Goal: Information Seeking & Learning: Learn about a topic

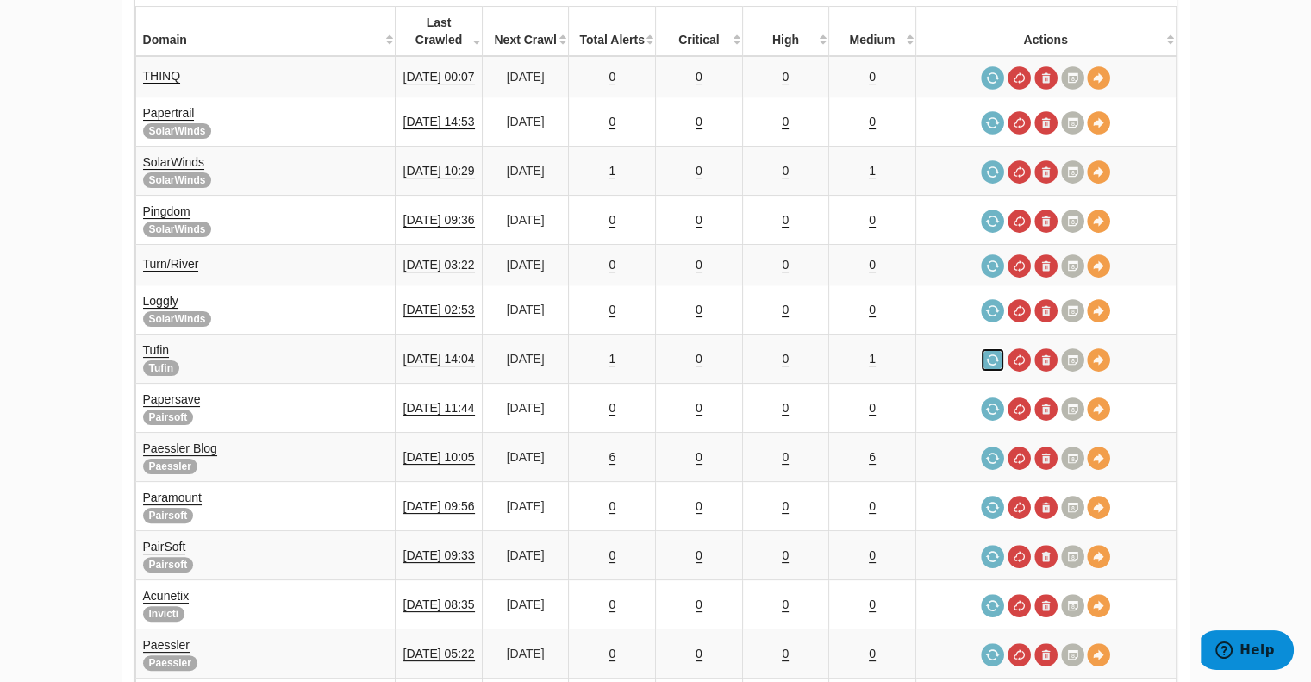
click at [993, 348] on link at bounding box center [992, 359] width 23 height 23
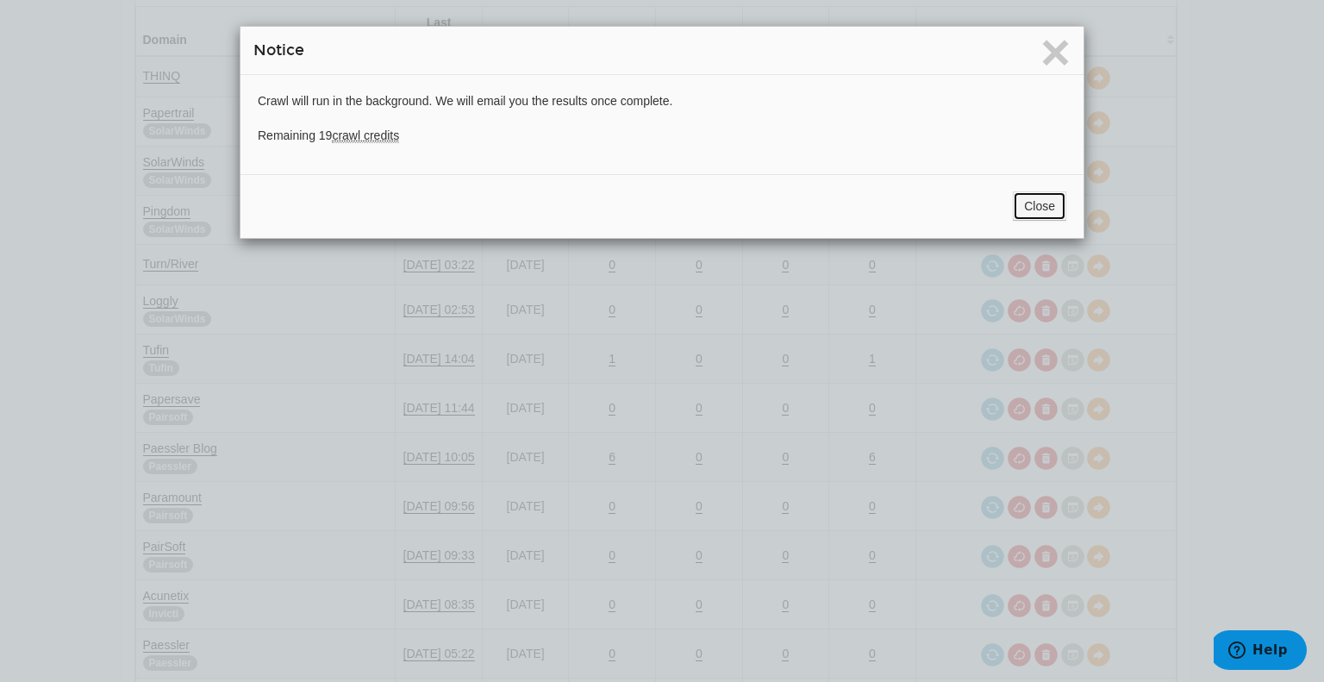
click at [1022, 201] on button "Close" at bounding box center [1039, 205] width 53 height 29
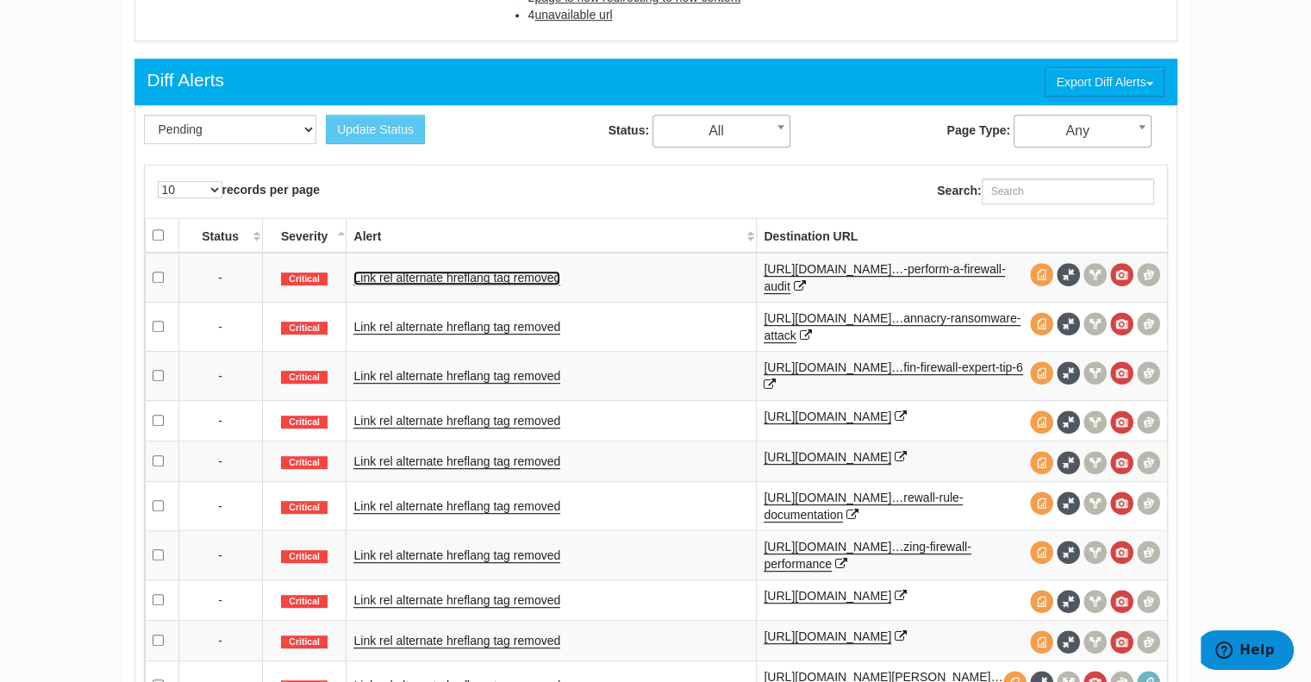
click at [430, 271] on link "Link rel alternate hreflang tag removed" at bounding box center [456, 278] width 207 height 15
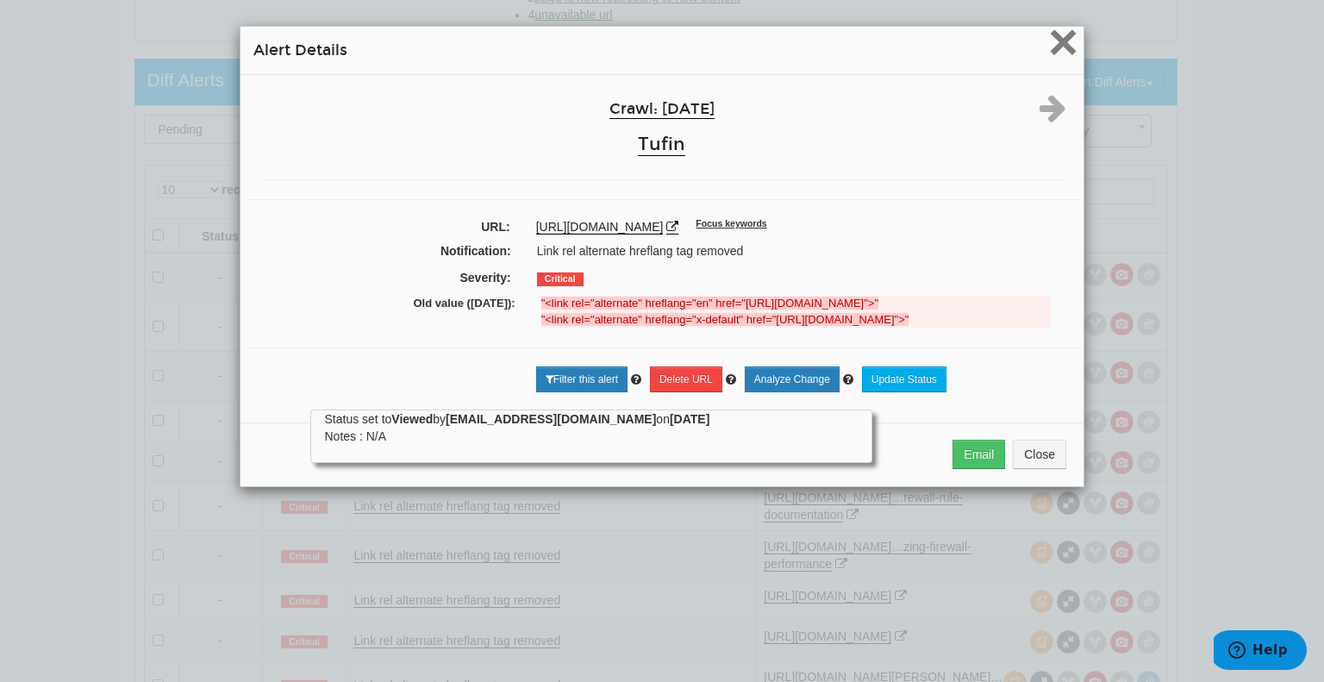
click at [1058, 41] on span "×" at bounding box center [1063, 42] width 30 height 58
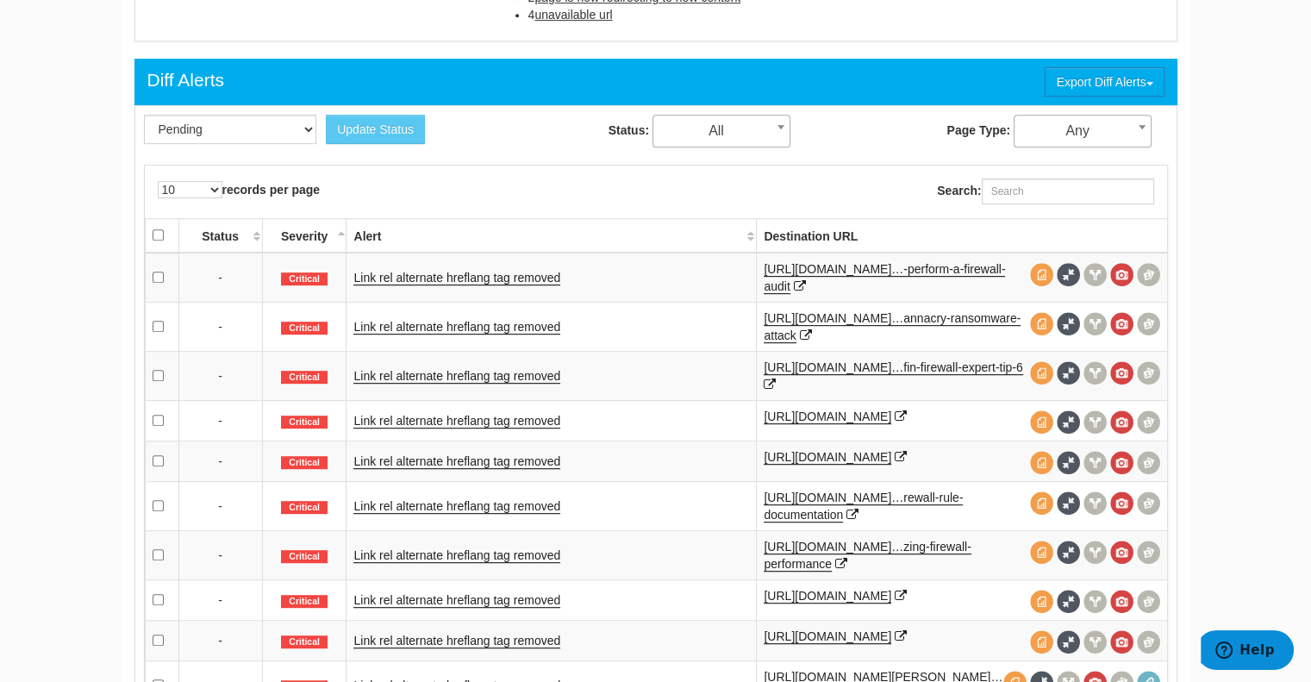
click at [500, 500] on td "Link rel alternate hreflang tag removed" at bounding box center [551, 505] width 410 height 49
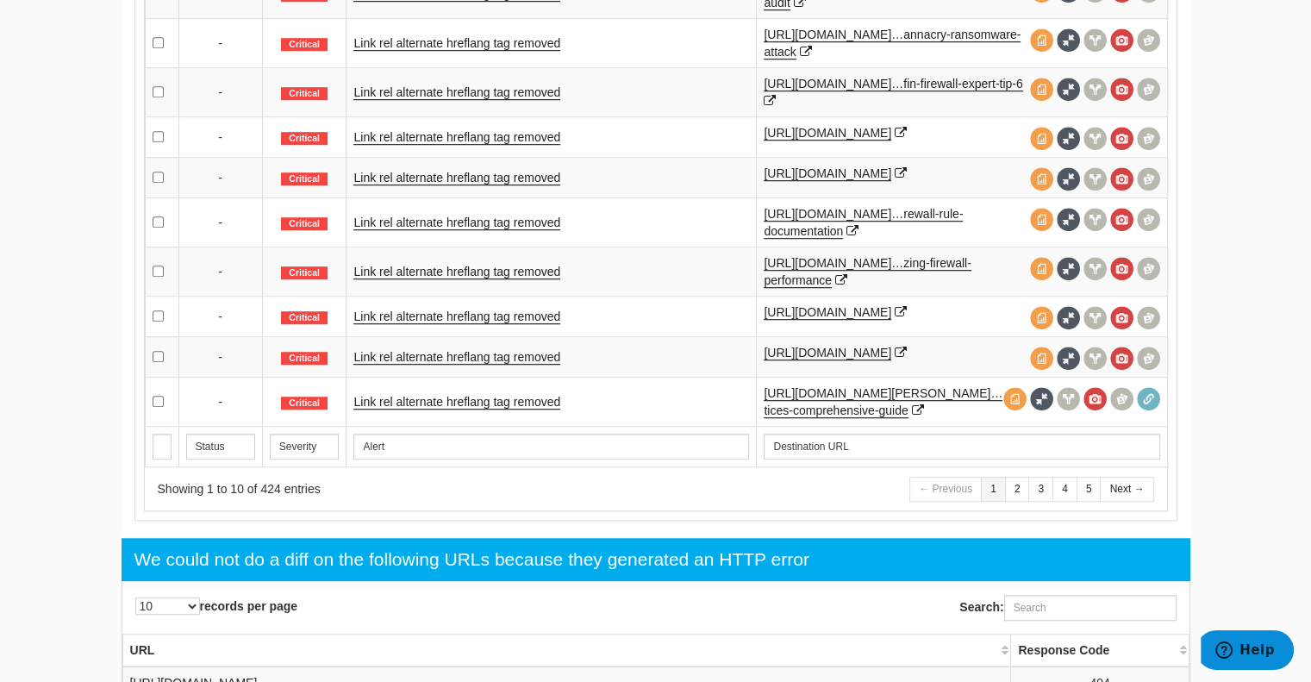
scroll to position [1160, 0]
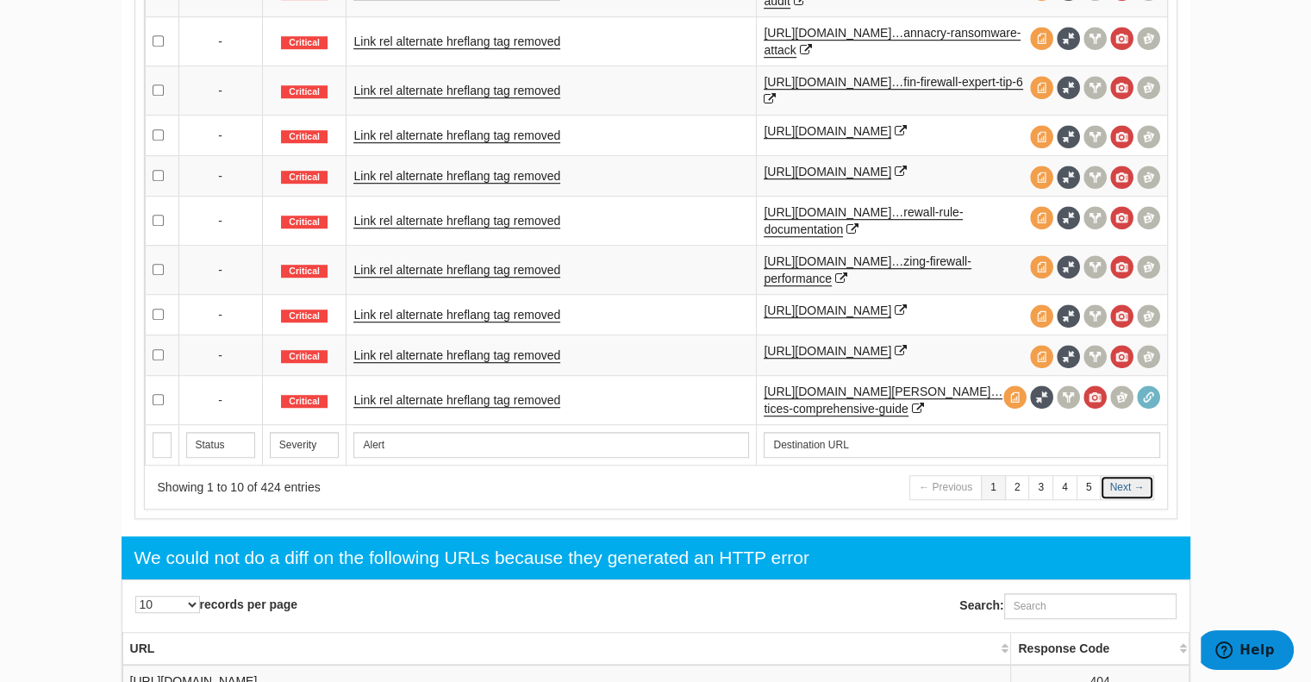
click at [1132, 499] on link "Next →" at bounding box center [1126, 487] width 53 height 25
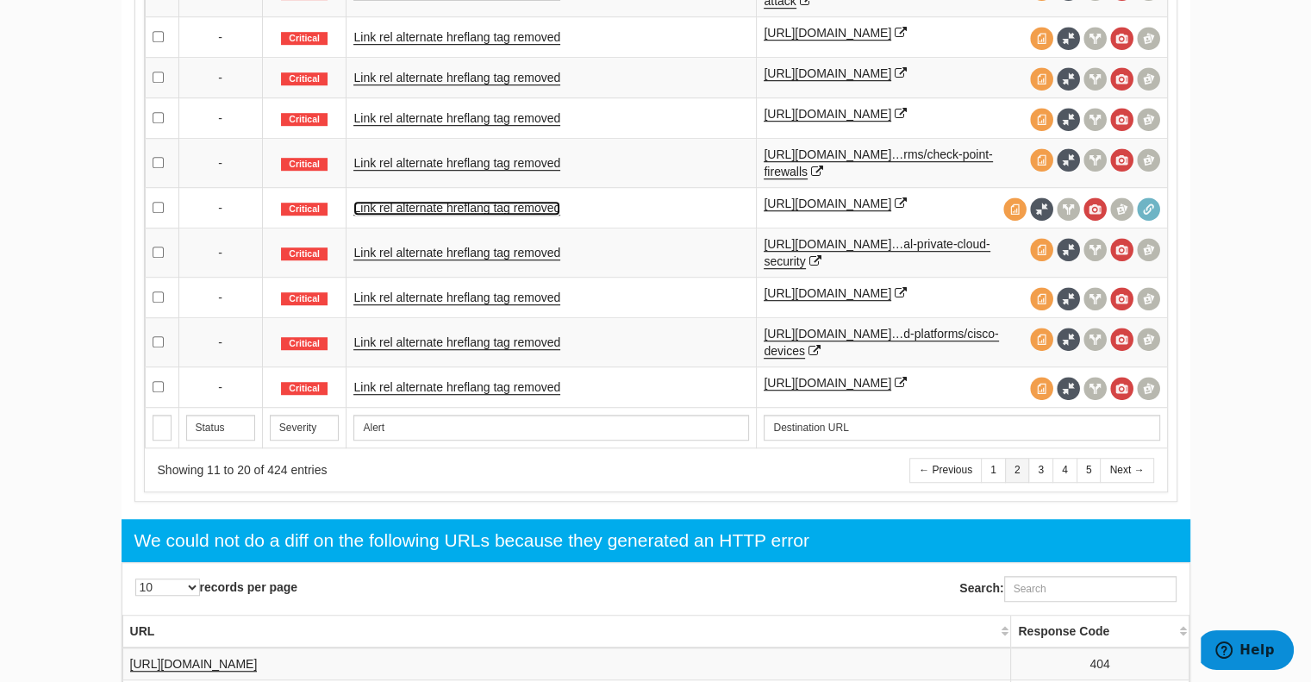
click at [454, 215] on link "Link rel alternate hreflang tag removed" at bounding box center [456, 208] width 207 height 15
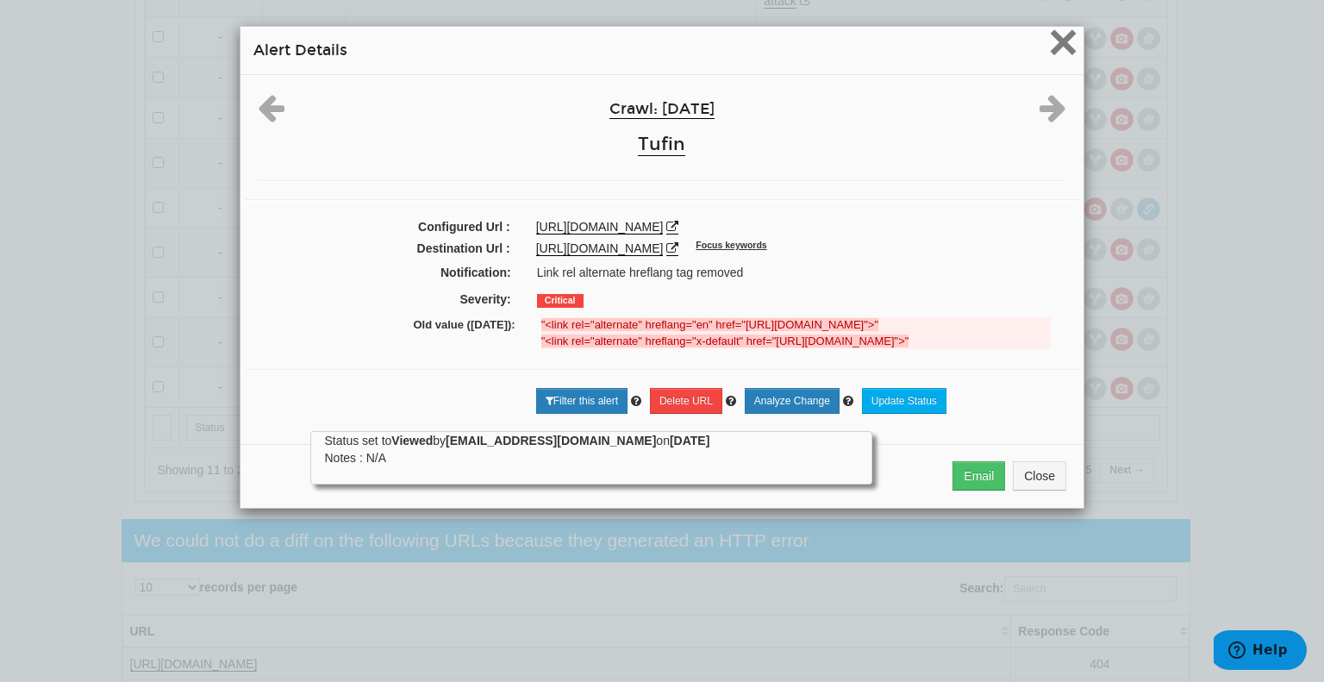
click at [1048, 27] on span "×" at bounding box center [1063, 42] width 30 height 58
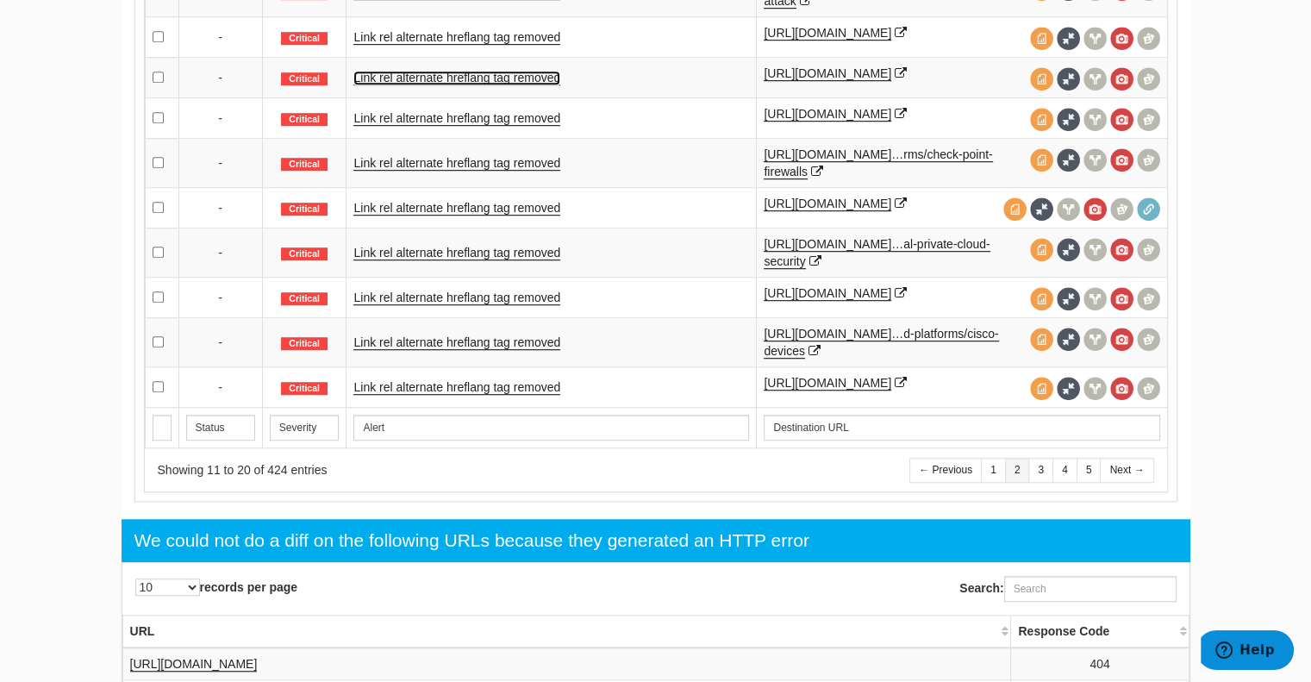
click at [531, 85] on link "Link rel alternate hreflang tag removed" at bounding box center [456, 78] width 207 height 15
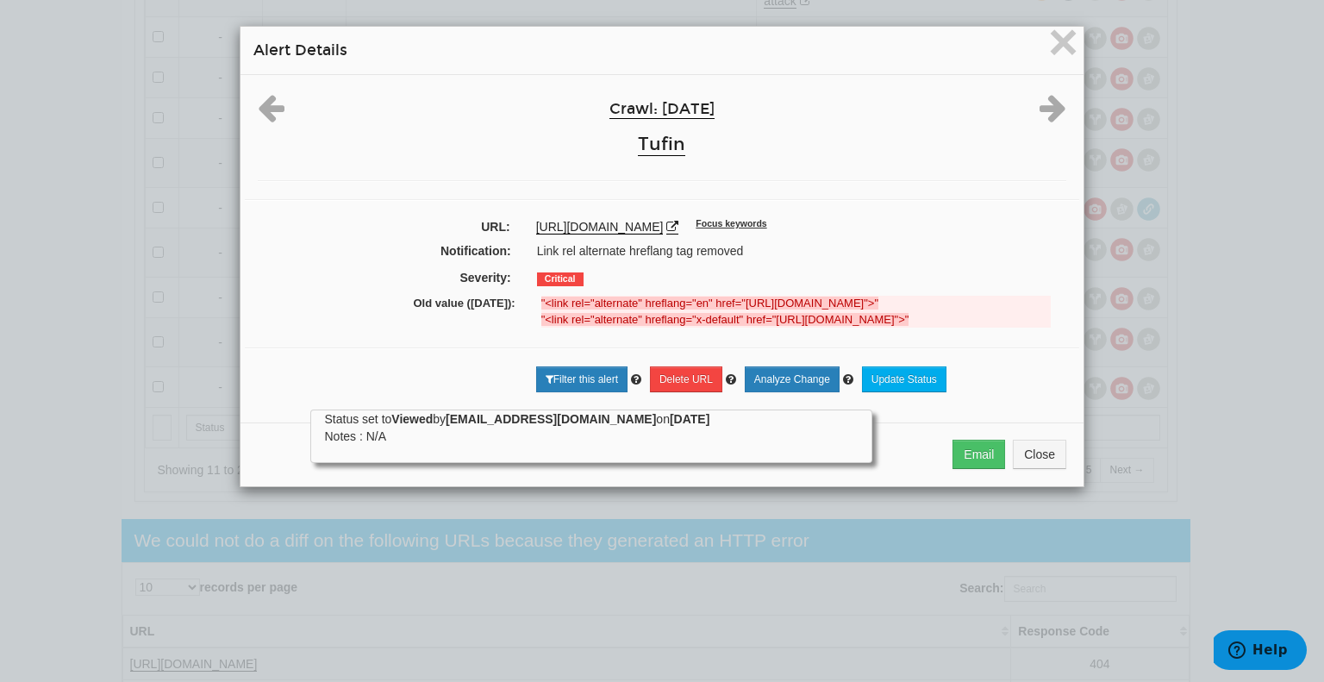
click at [1078, 44] on div "× Alert Details Crawl: [DATE] Tufin URL: [URL][DOMAIN_NAME] Focus keywords Noti…" at bounding box center [662, 256] width 862 height 513
click at [1059, 43] on span "×" at bounding box center [1063, 42] width 30 height 58
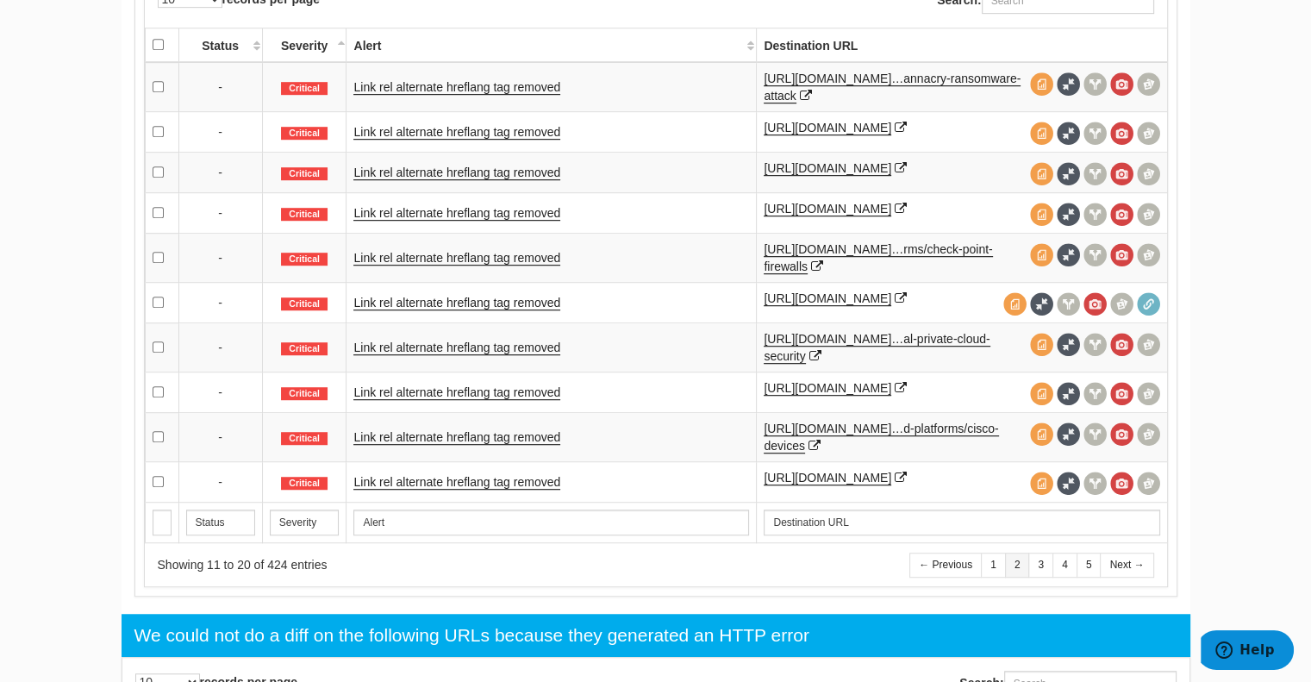
scroll to position [1062, 0]
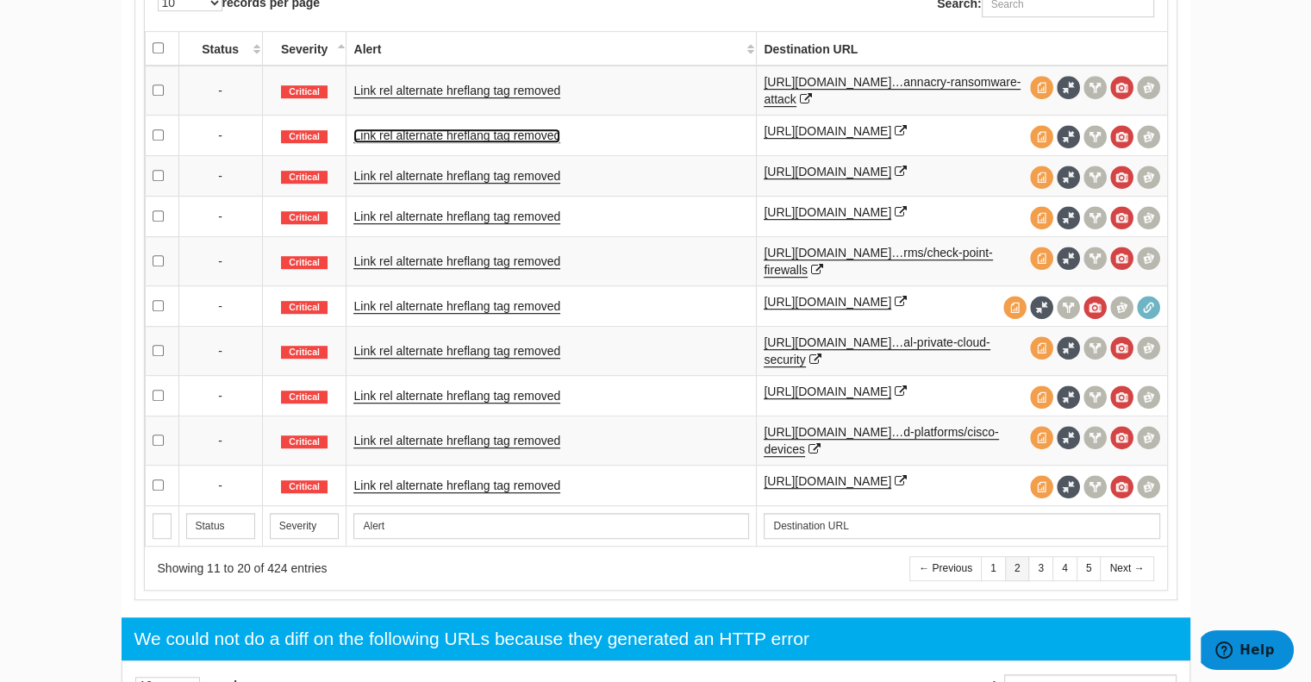
click at [469, 141] on link "Link rel alternate hreflang tag removed" at bounding box center [456, 135] width 207 height 15
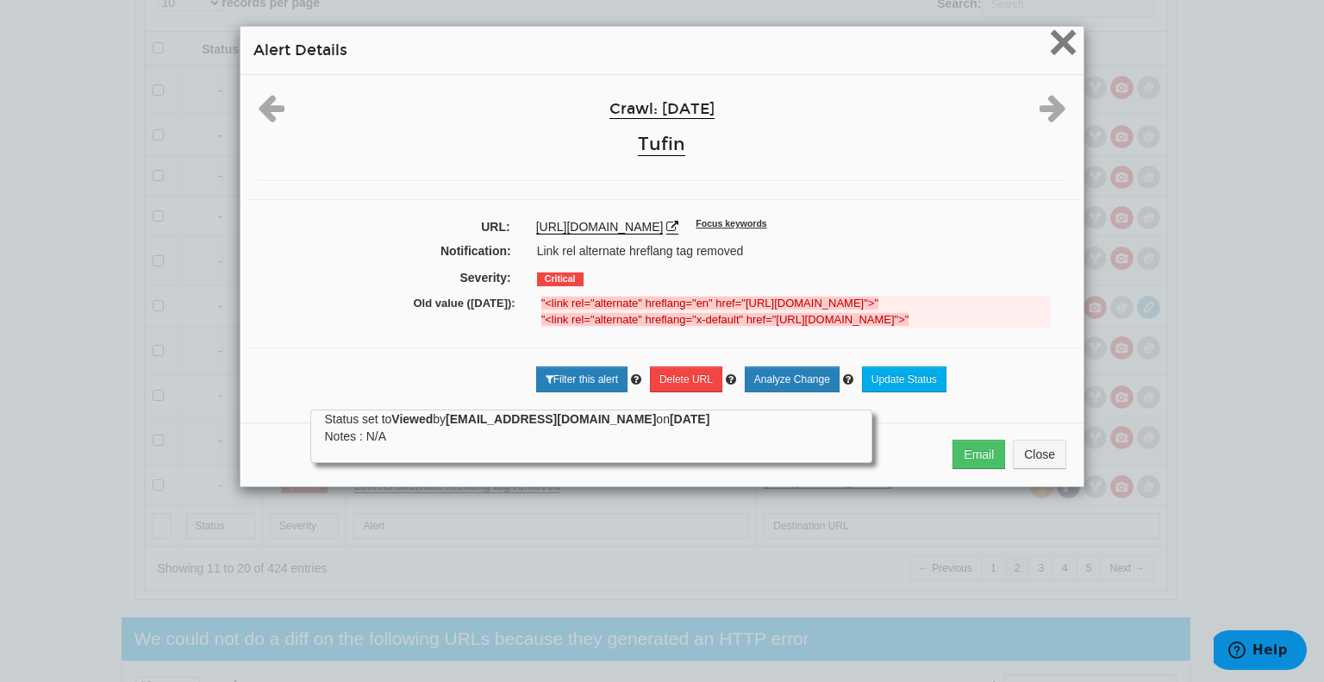
click at [1064, 49] on span "×" at bounding box center [1063, 42] width 30 height 58
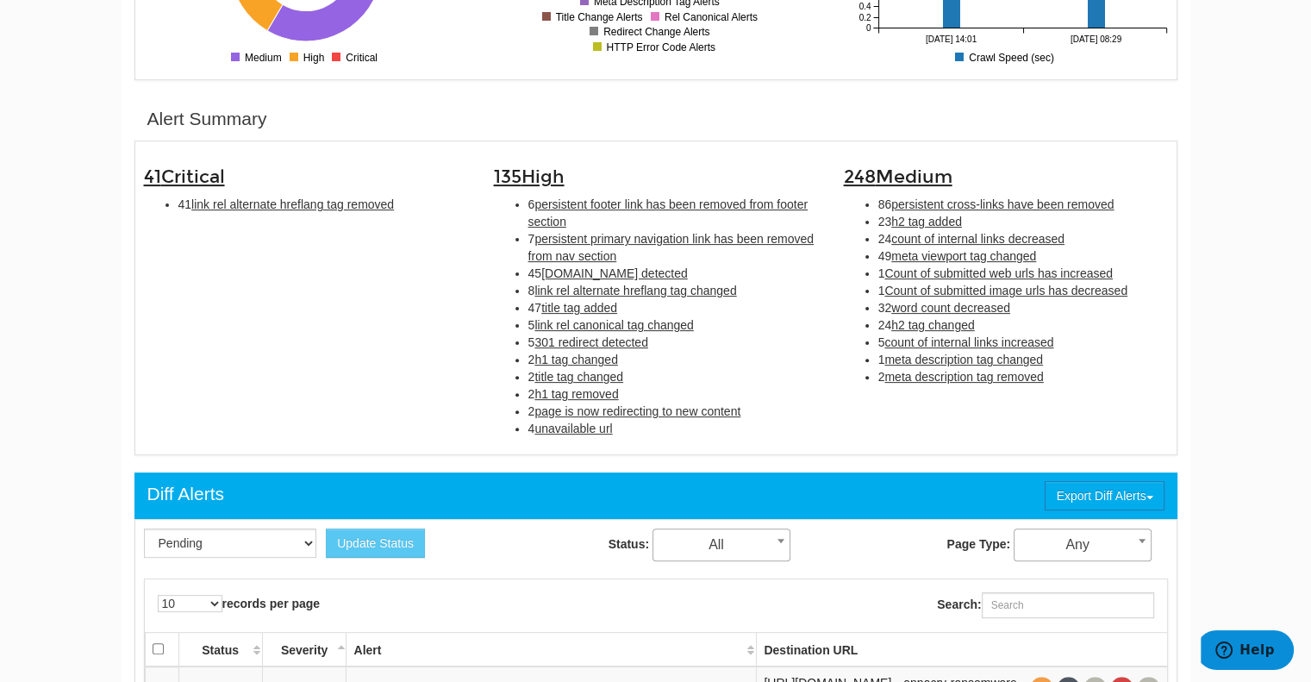
scroll to position [458, 0]
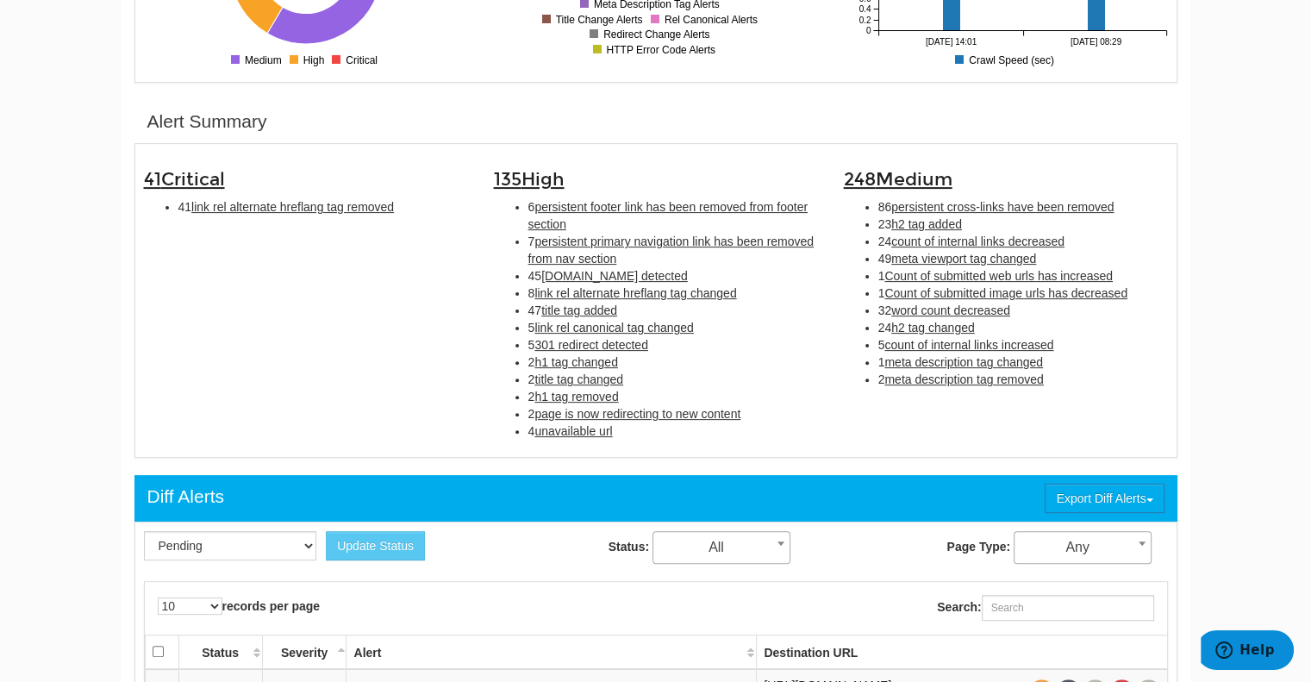
click at [562, 306] on span "title tag added" at bounding box center [579, 310] width 76 height 14
type input "title tag added"
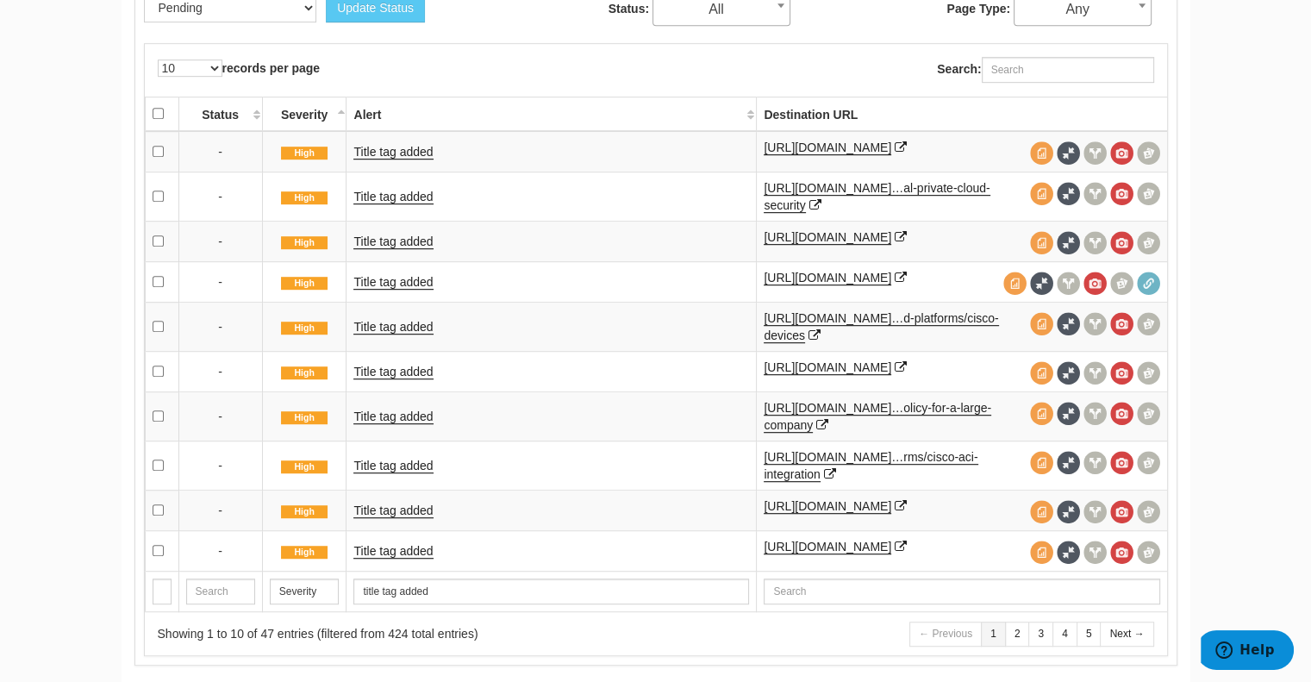
scroll to position [997, 0]
click at [414, 153] on link "Title tag added" at bounding box center [392, 151] width 79 height 15
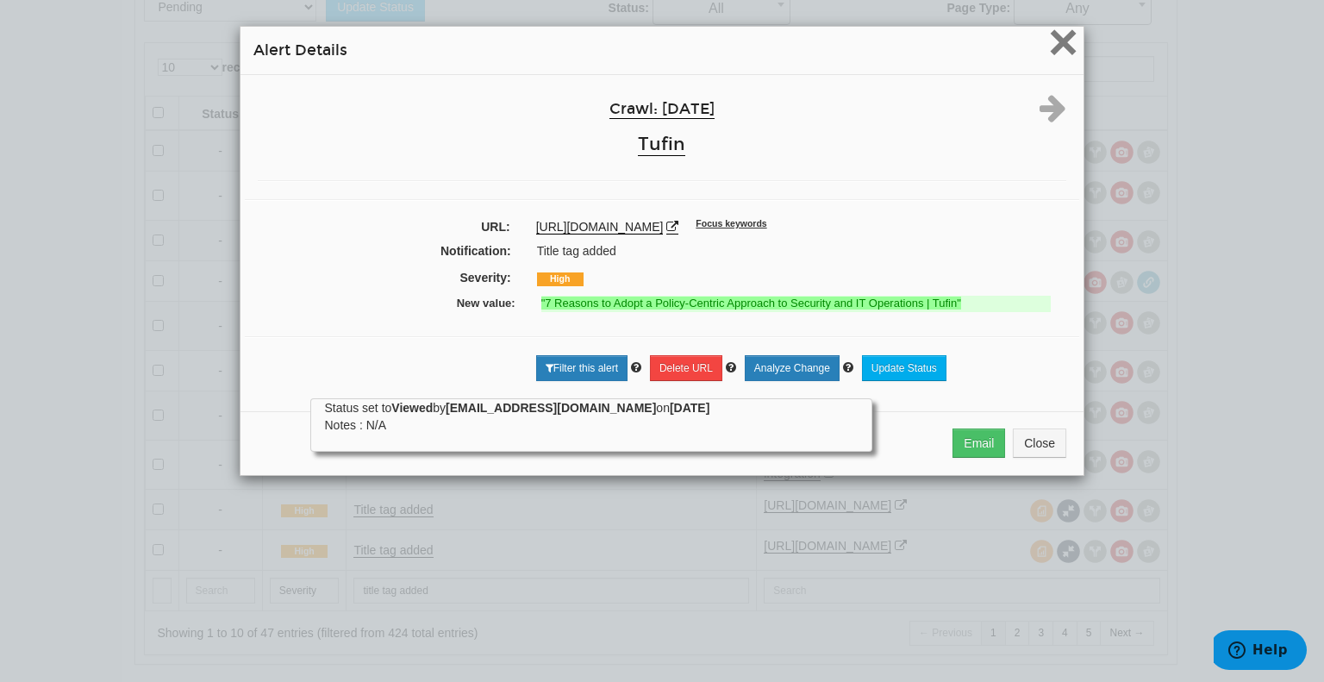
click at [1068, 39] on span "×" at bounding box center [1063, 42] width 30 height 58
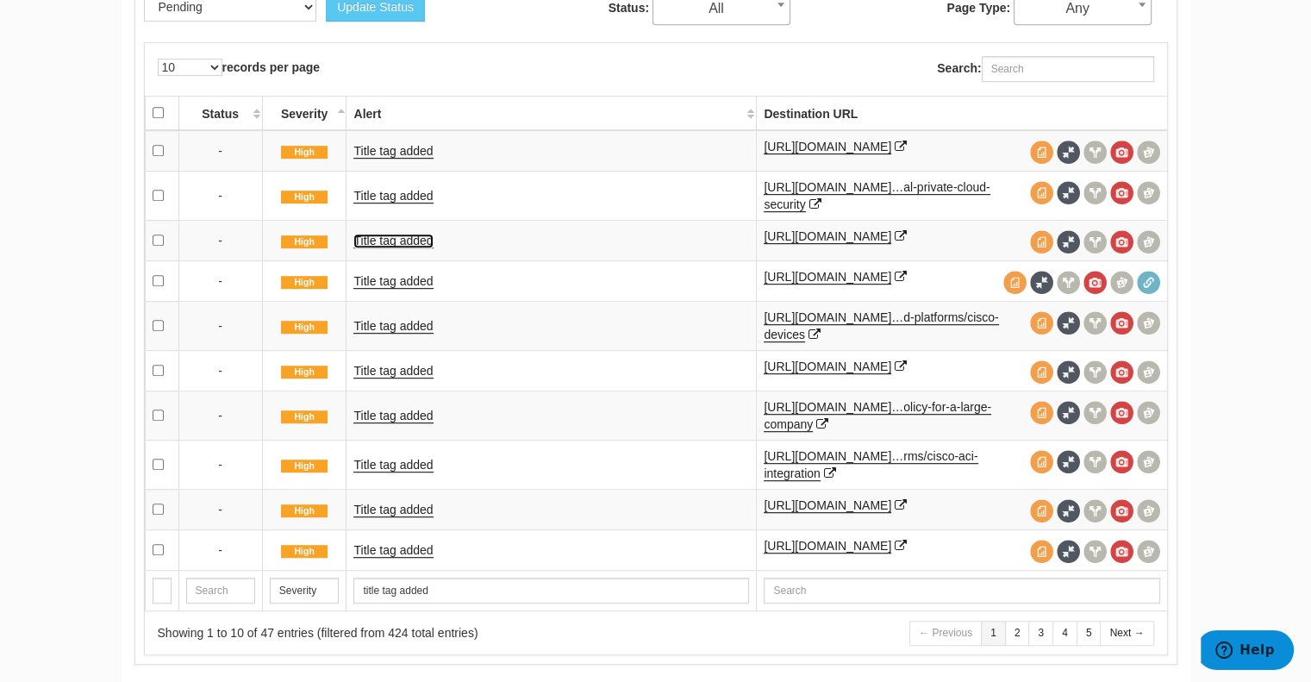
click at [392, 248] on link "Title tag added" at bounding box center [392, 241] width 79 height 15
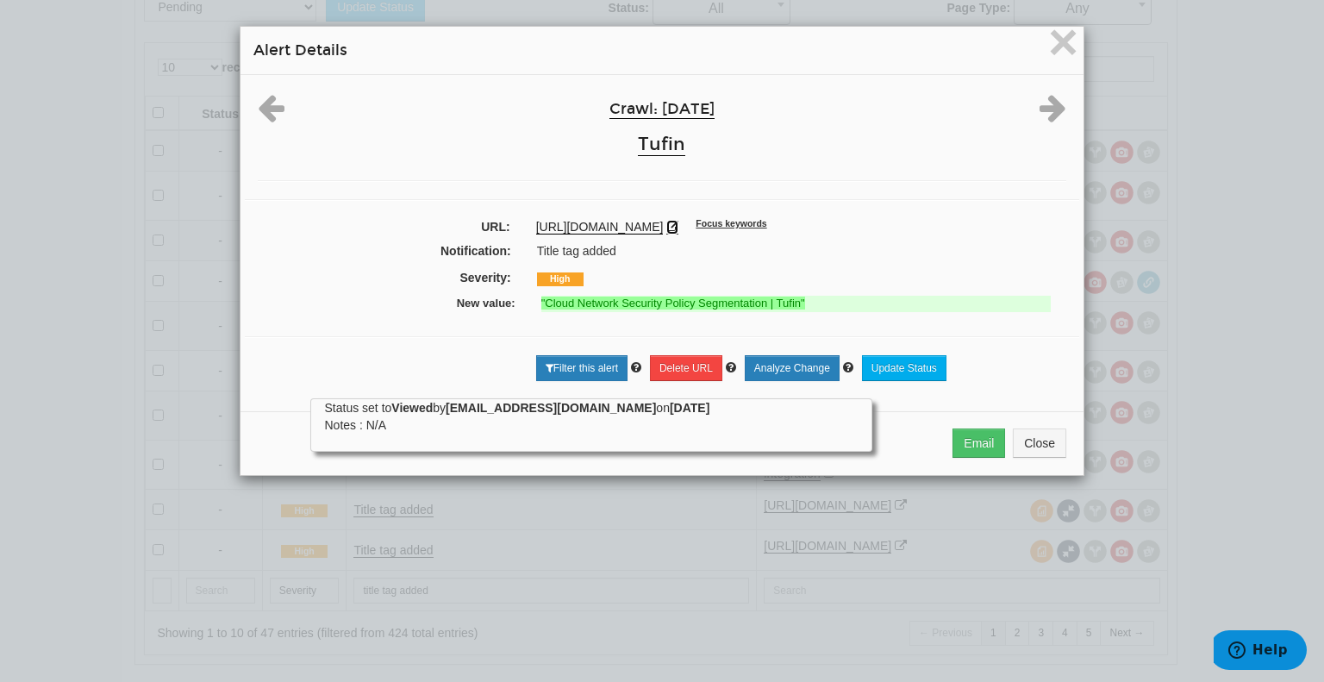
click at [678, 228] on icon at bounding box center [672, 227] width 12 height 12
click at [1058, 47] on span "×" at bounding box center [1063, 42] width 30 height 58
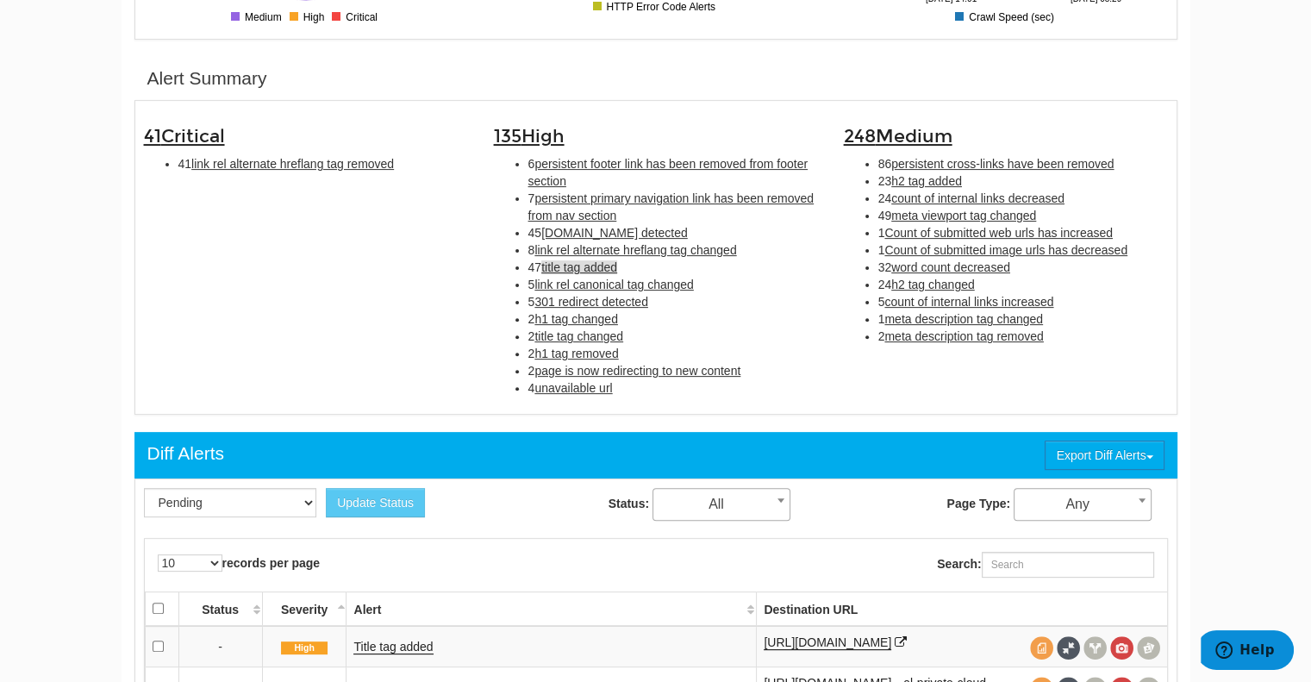
scroll to position [501, 0]
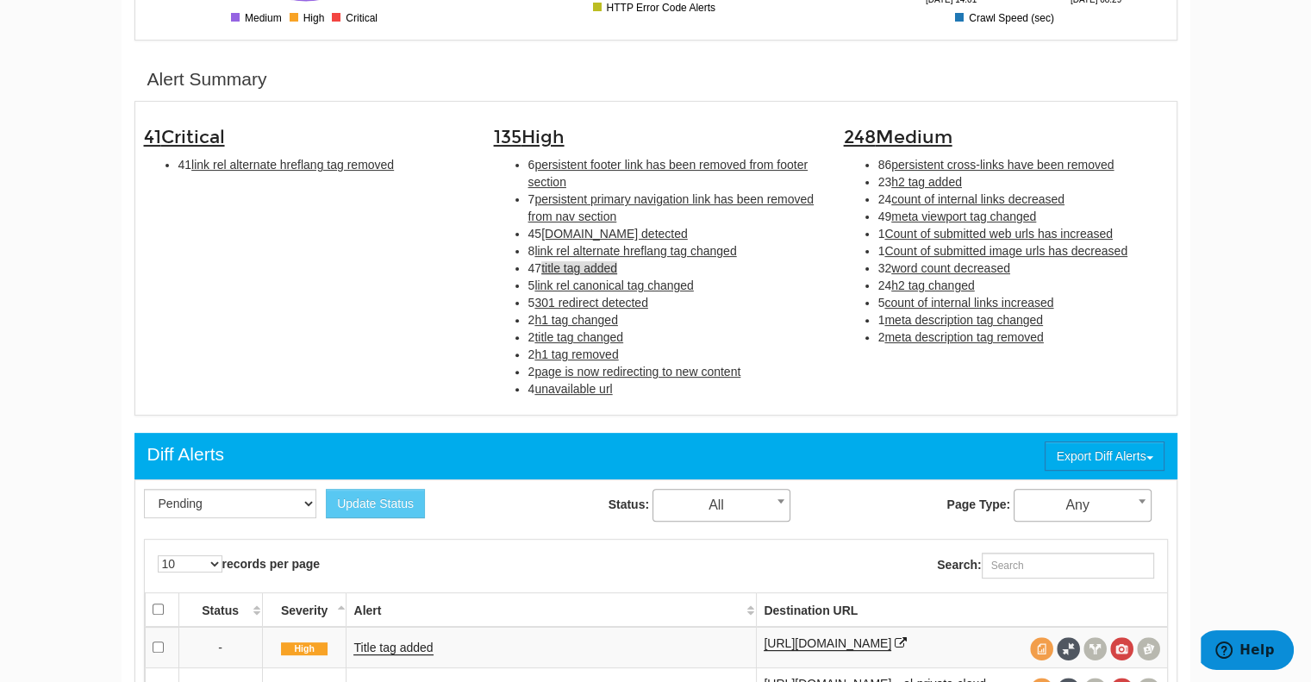
click at [563, 233] on span "[DOMAIN_NAME] detected" at bounding box center [614, 234] width 147 height 14
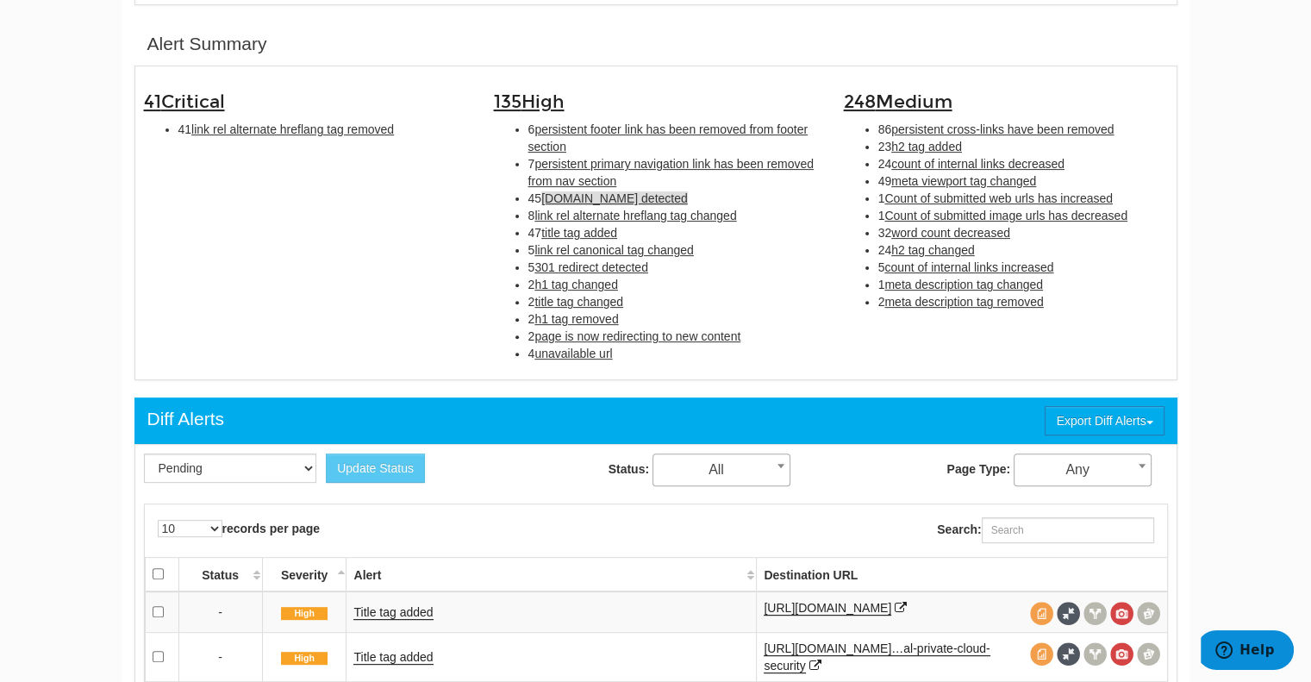
scroll to position [558, 0]
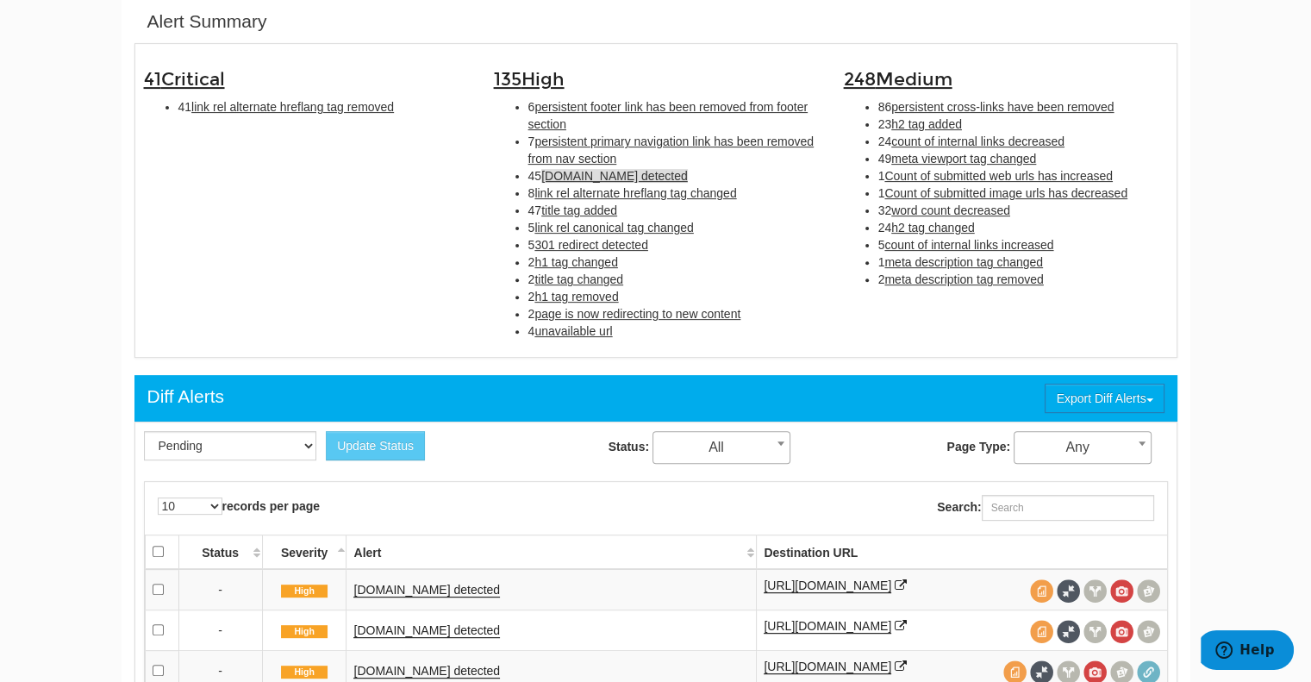
click at [575, 190] on span "link rel alternate hreflang tag changed" at bounding box center [635, 193] width 202 height 14
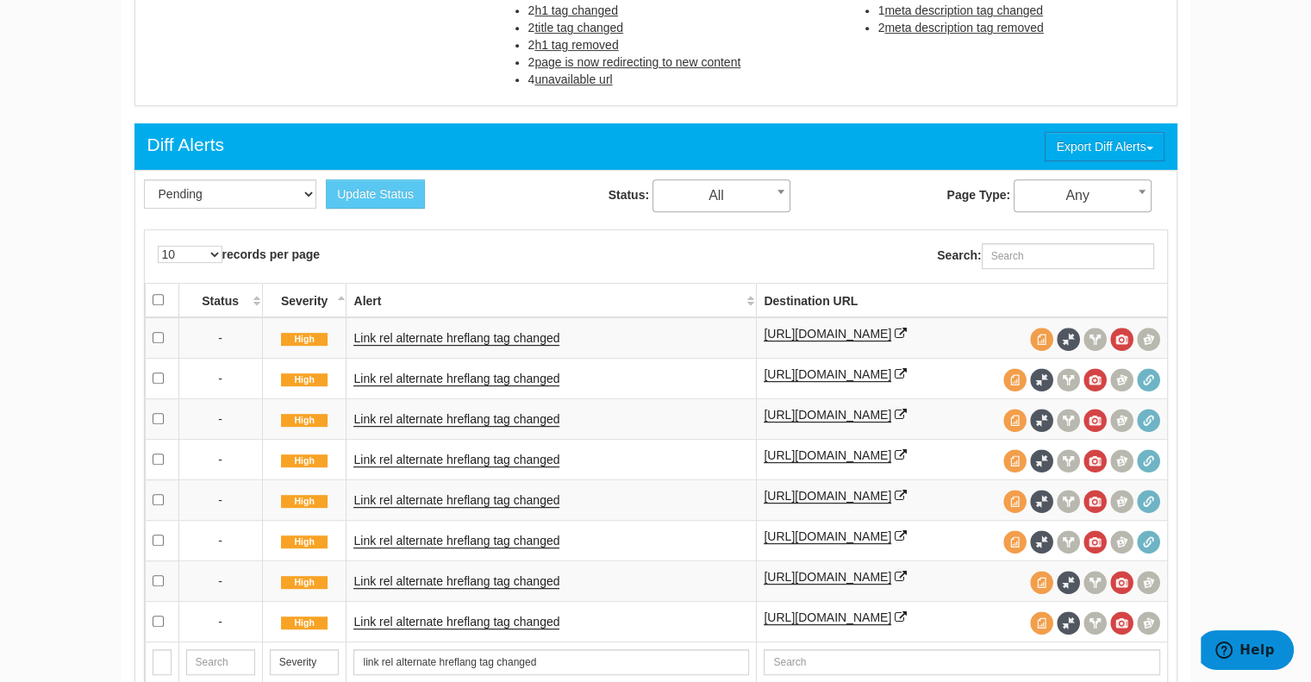
scroll to position [812, 0]
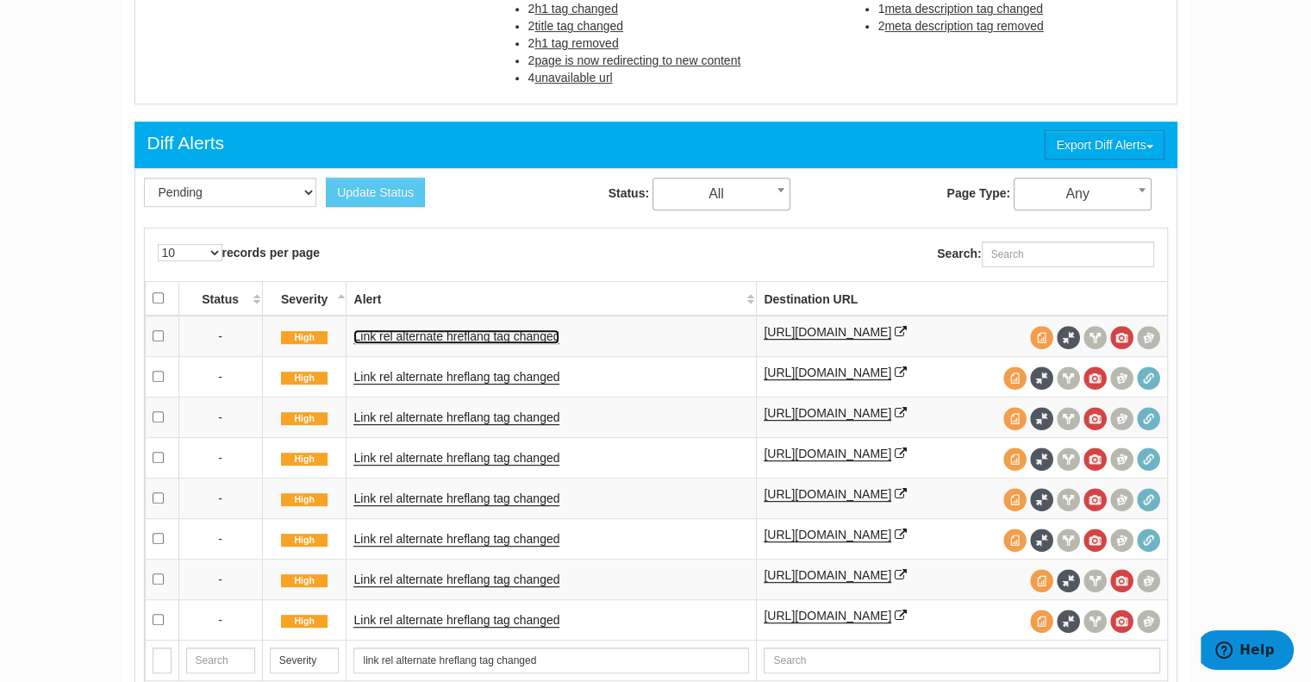
click at [521, 330] on link "Link rel alternate hreflang tag changed" at bounding box center [456, 336] width 206 height 15
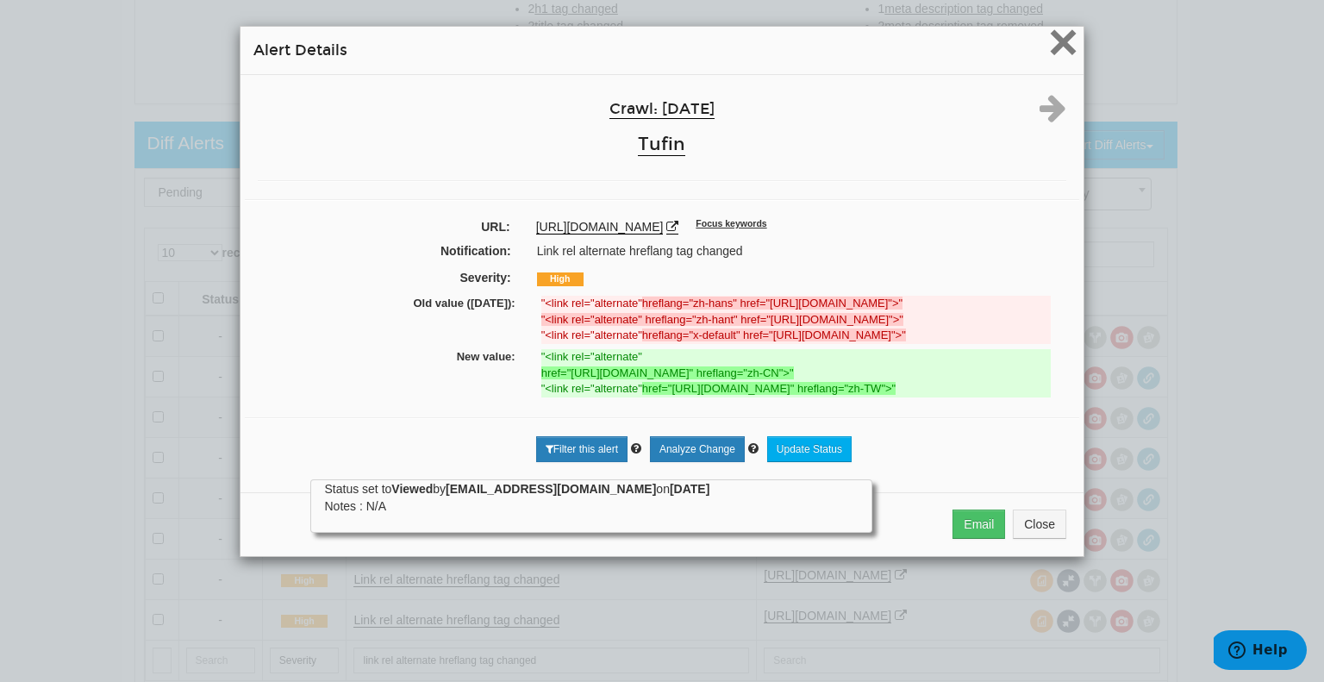
click at [1059, 41] on span "×" at bounding box center [1063, 42] width 30 height 58
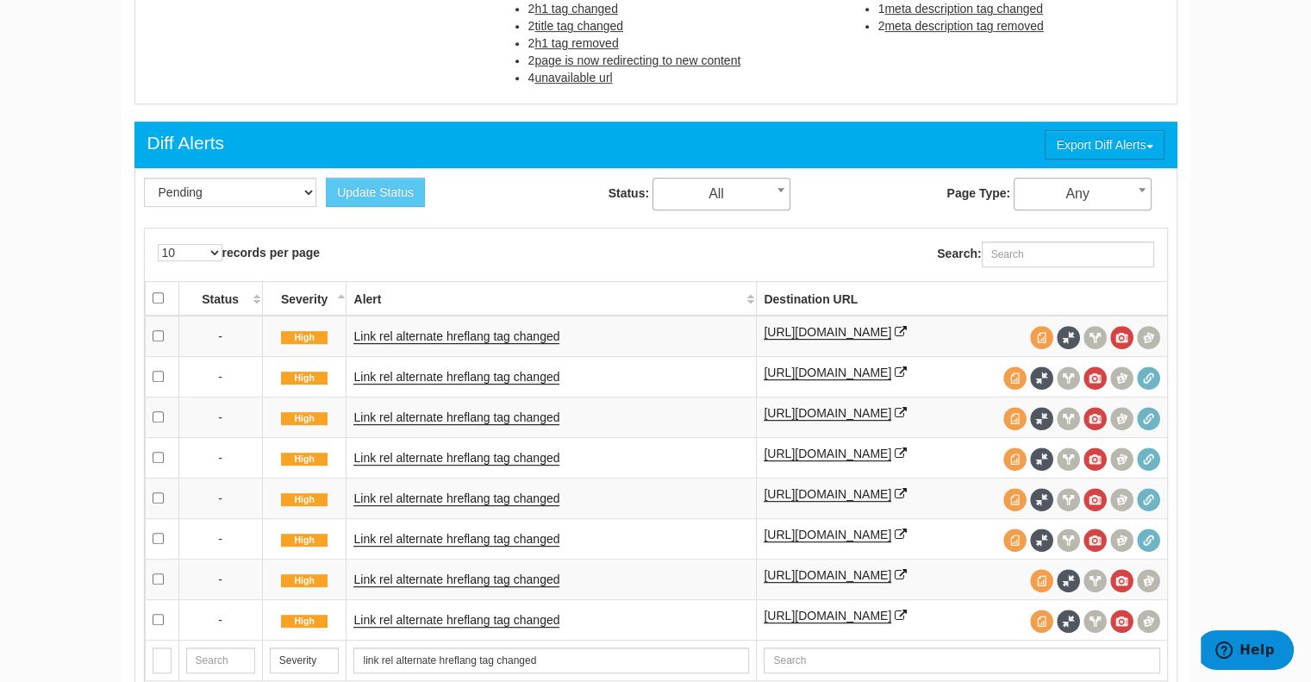
scroll to position [549, 0]
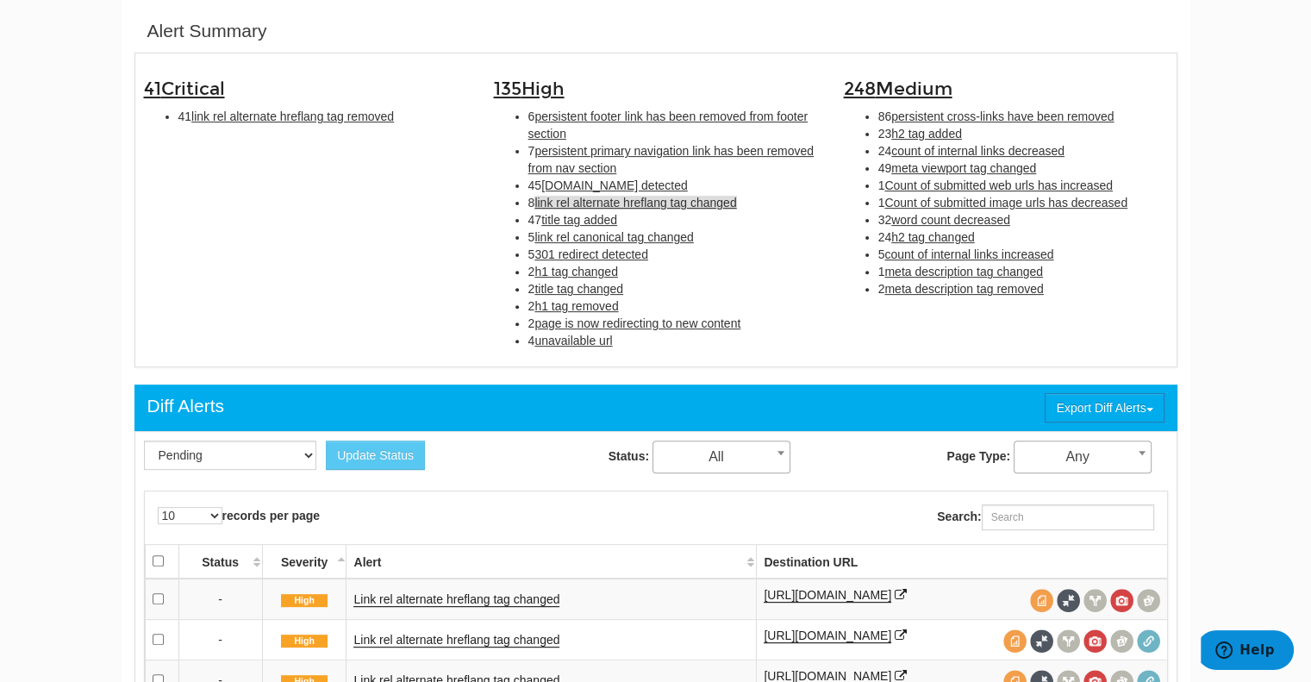
click at [555, 254] on span "301 redirect detected" at bounding box center [591, 254] width 114 height 14
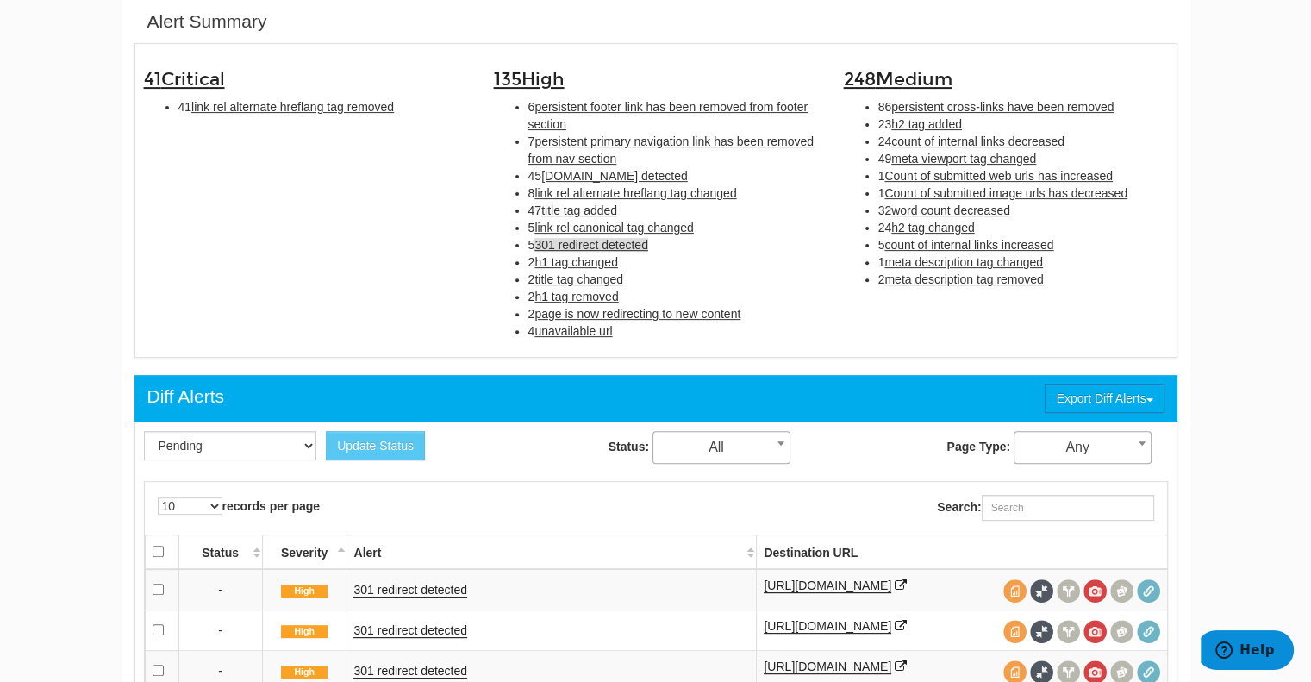
scroll to position [962, 0]
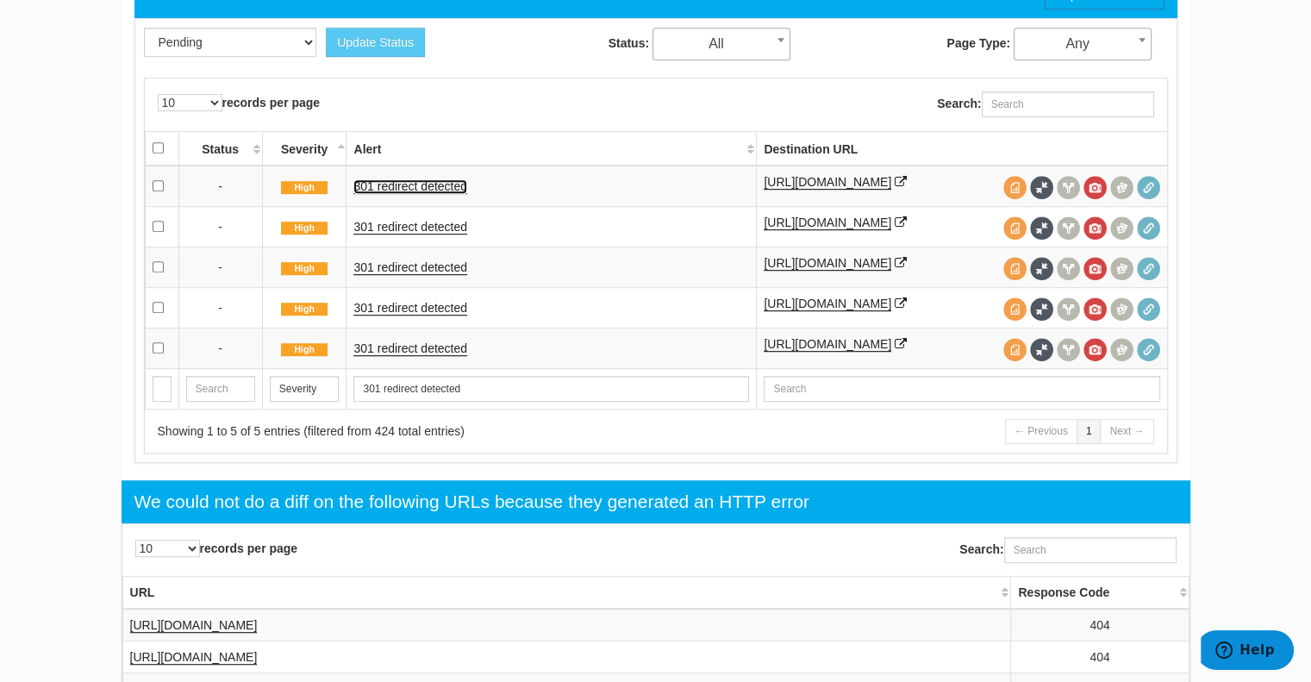
click at [422, 189] on link "301 redirect detected" at bounding box center [410, 186] width 114 height 15
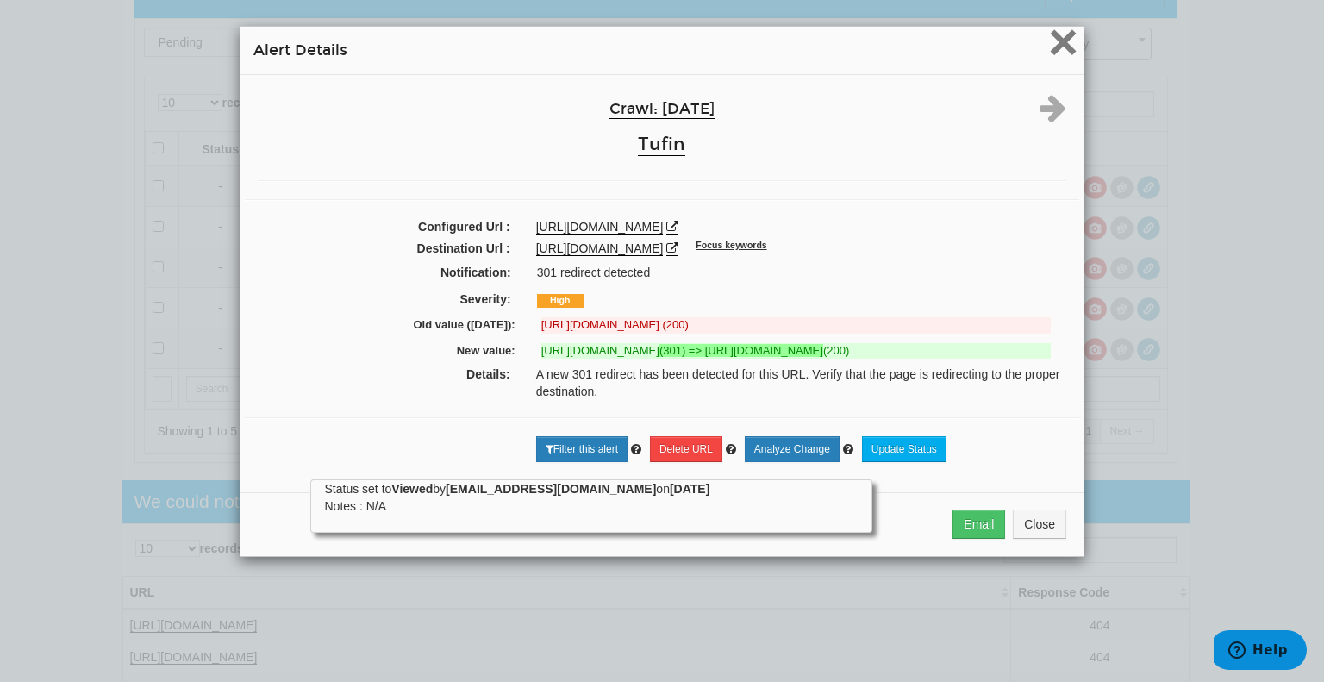
click at [1055, 34] on span "×" at bounding box center [1063, 42] width 30 height 58
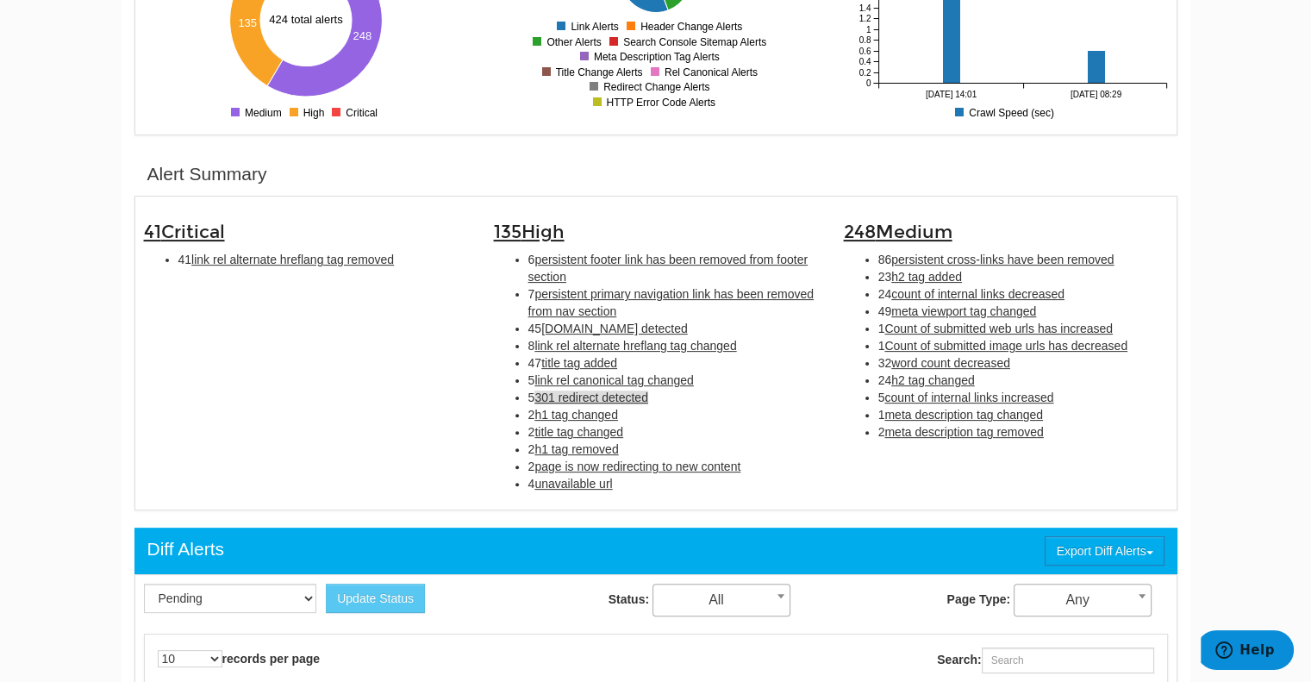
scroll to position [407, 0]
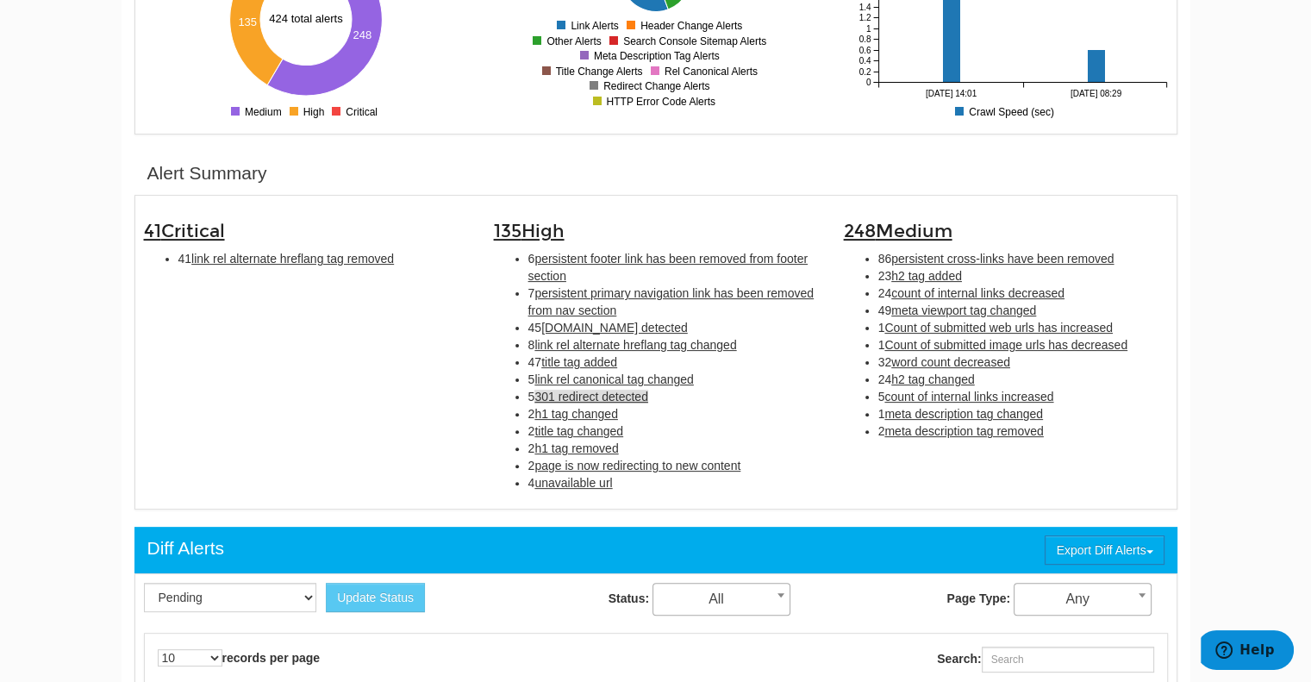
click at [567, 410] on span "h1 tag changed" at bounding box center [576, 414] width 84 height 14
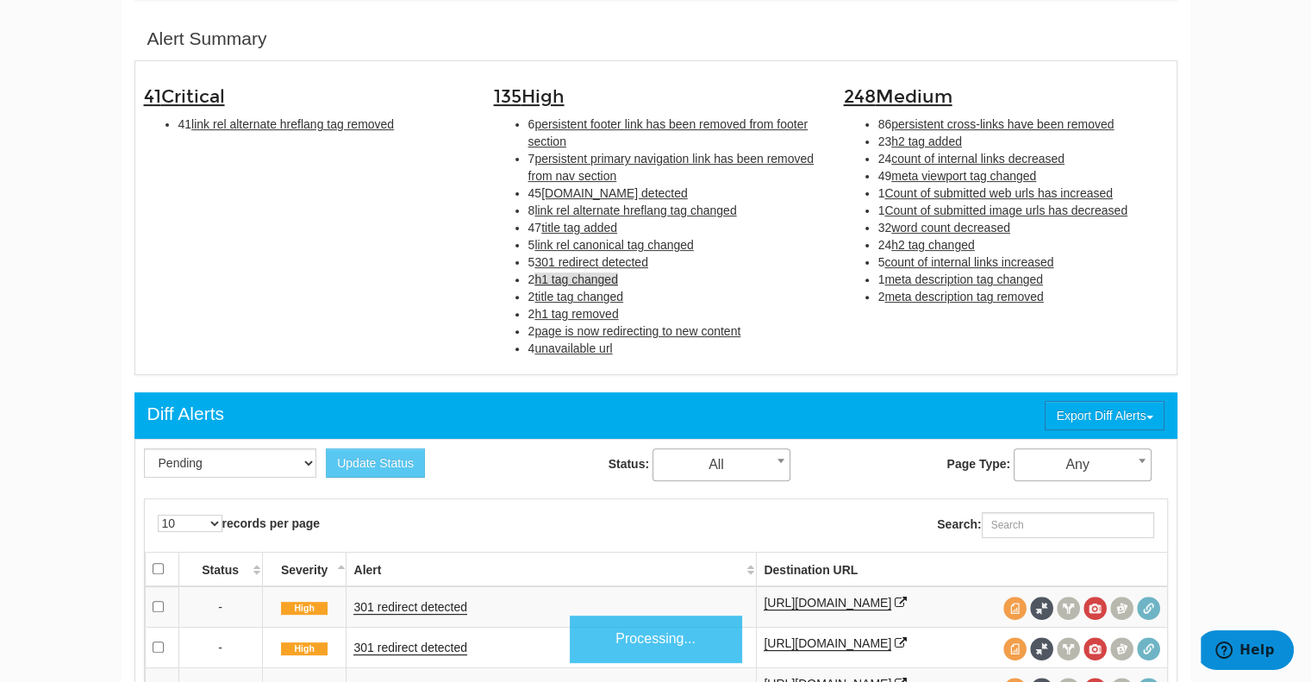
scroll to position [558, 0]
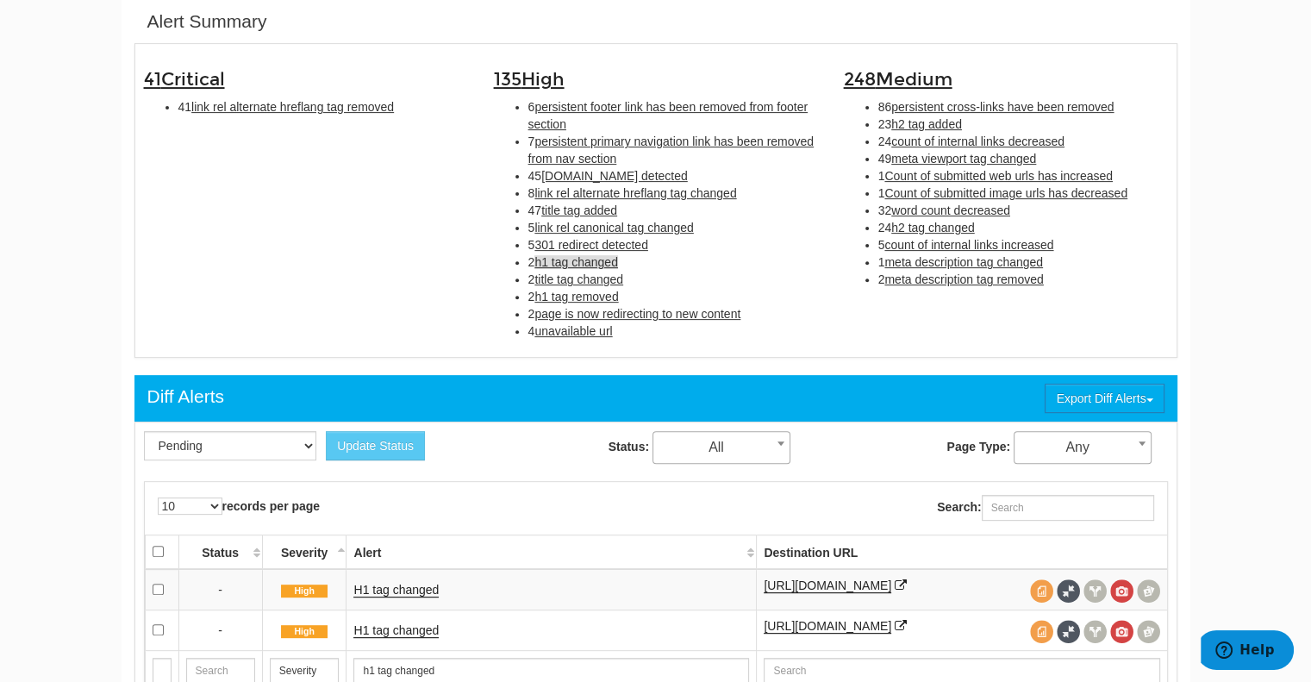
click at [596, 275] on span "title tag changed" at bounding box center [578, 279] width 89 height 14
click at [569, 309] on span "page is now redirecting to new content" at bounding box center [637, 314] width 206 height 14
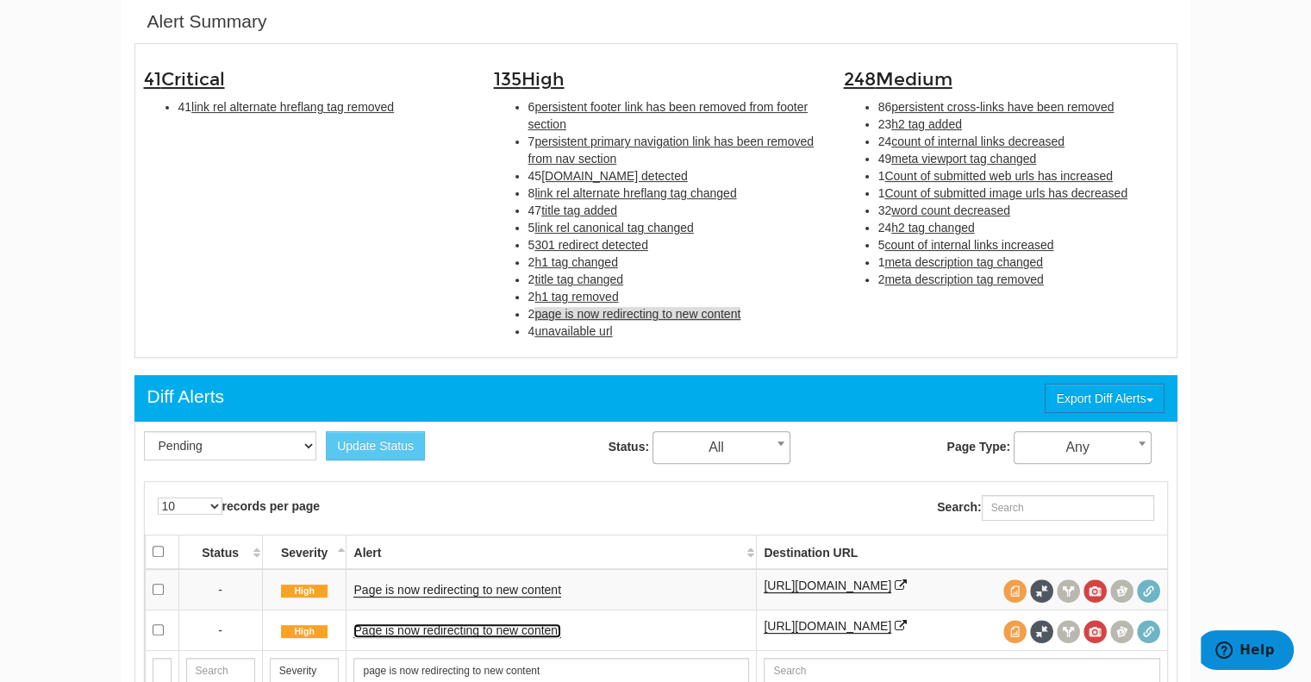
click at [489, 623] on link "Page is now redirecting to new content" at bounding box center [456, 630] width 207 height 15
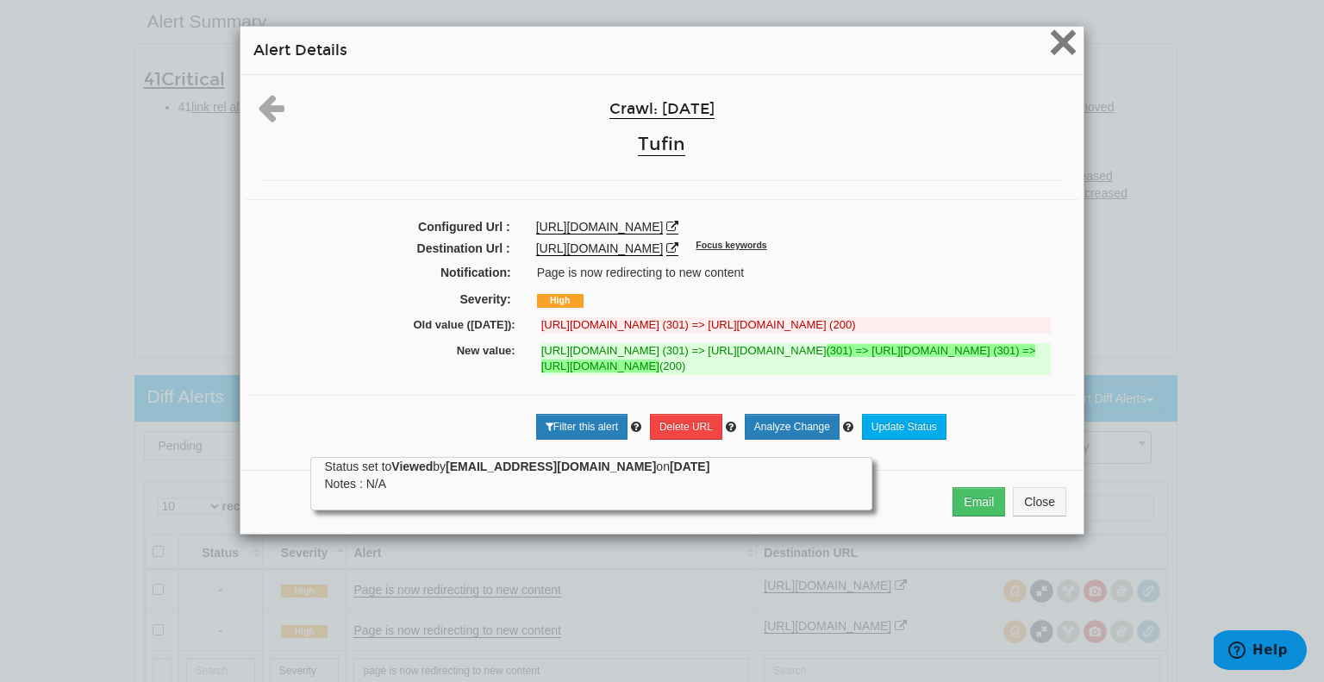
click at [1058, 32] on span "×" at bounding box center [1063, 42] width 30 height 58
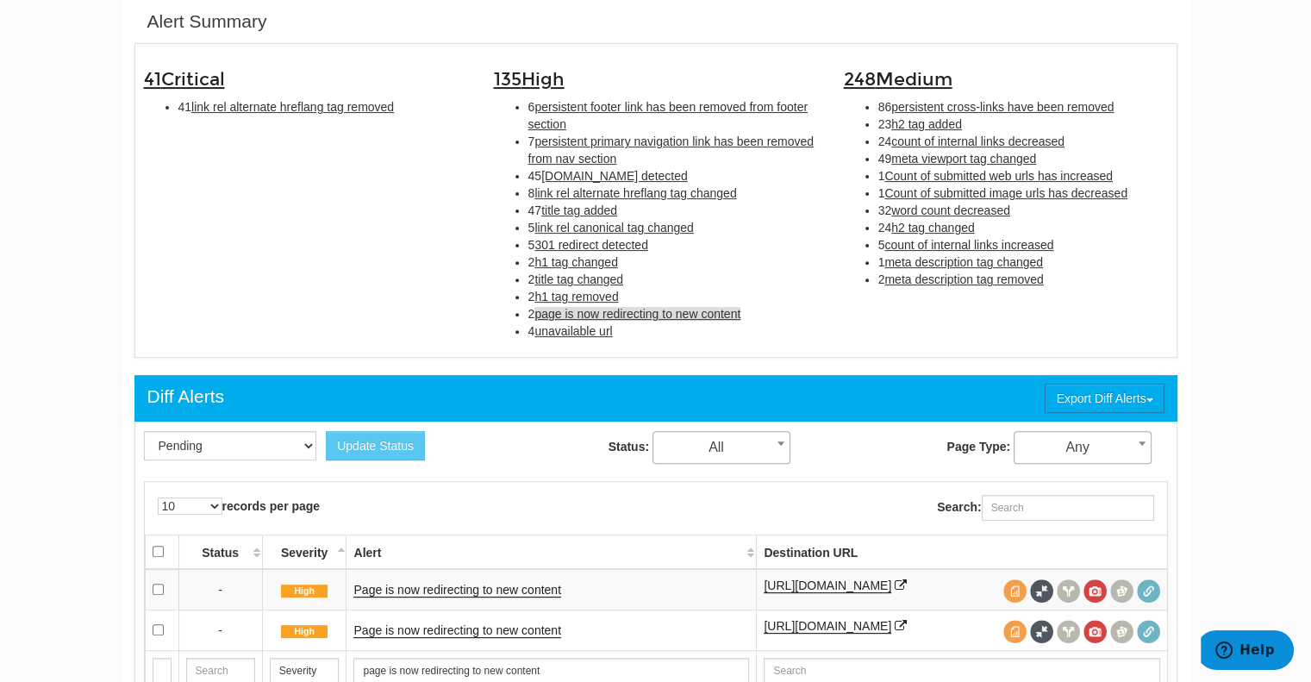
click at [559, 327] on span "unavailable url" at bounding box center [573, 331] width 78 height 14
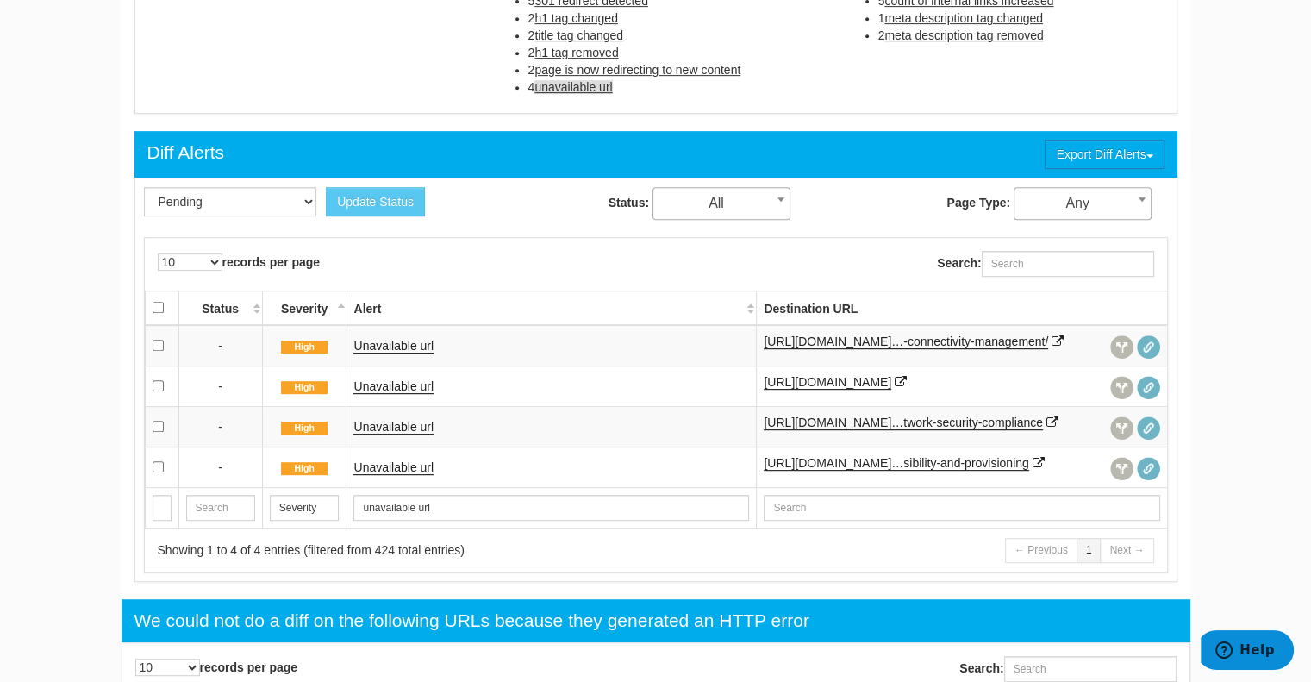
scroll to position [803, 0]
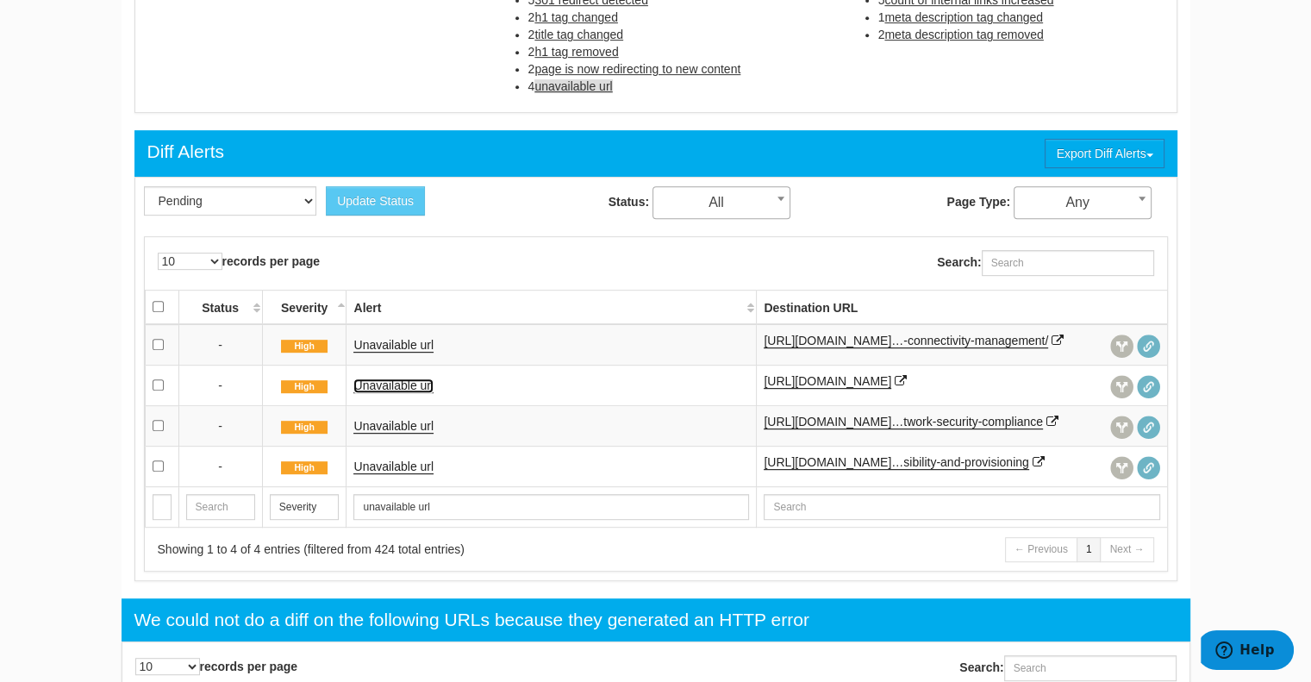
click at [386, 393] on link "Unavailable url" at bounding box center [393, 385] width 80 height 15
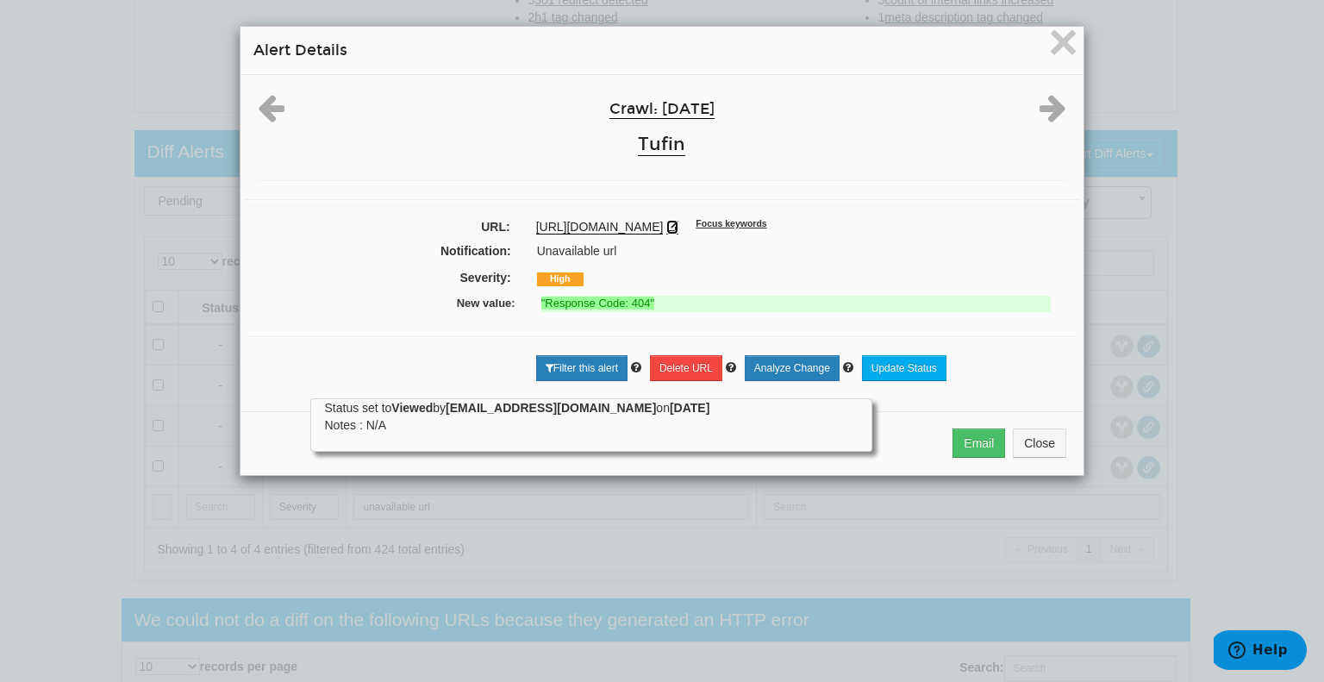
click at [678, 224] on icon at bounding box center [672, 227] width 12 height 12
click at [1057, 35] on span "×" at bounding box center [1063, 42] width 30 height 58
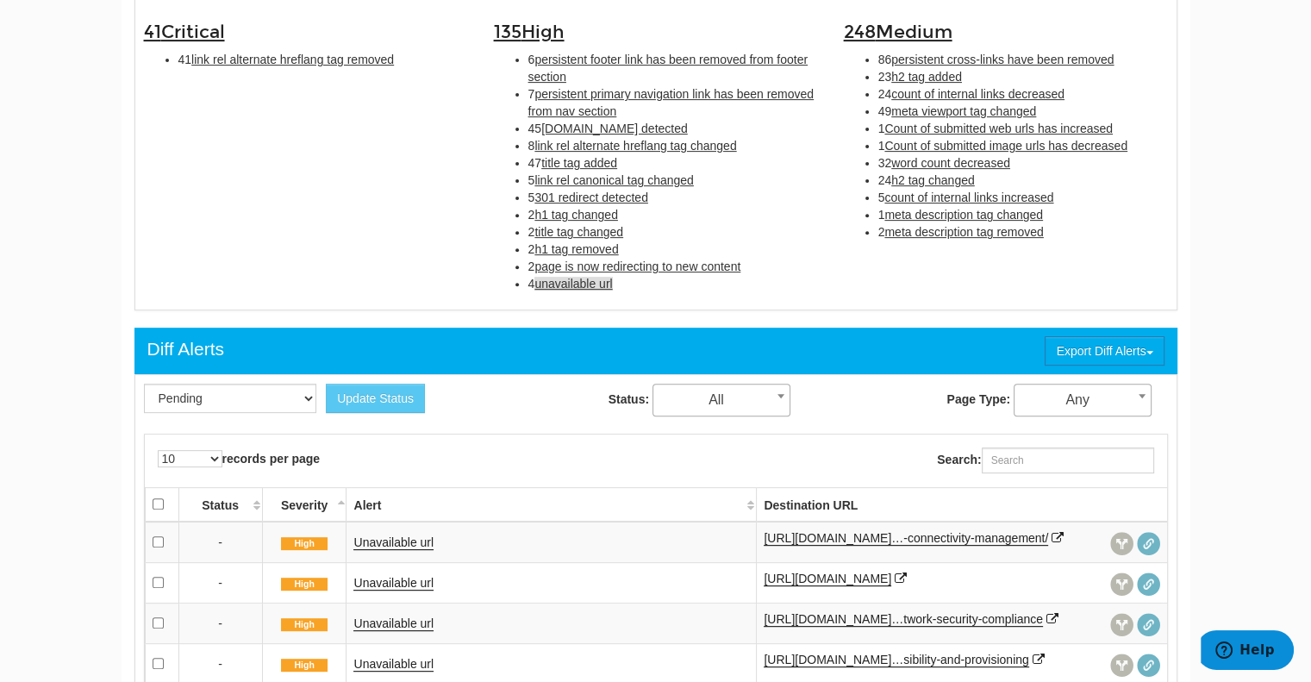
scroll to position [476, 0]
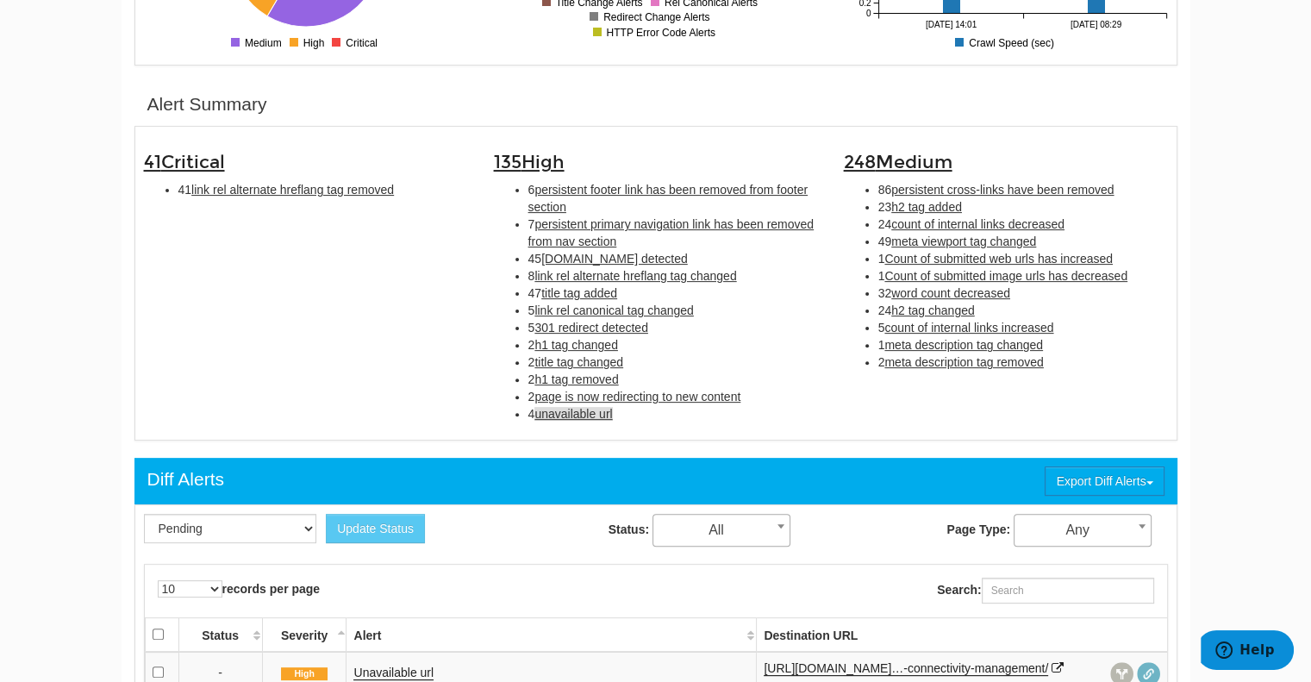
click at [926, 190] on span "persistent cross-links have been removed" at bounding box center [1002, 190] width 222 height 14
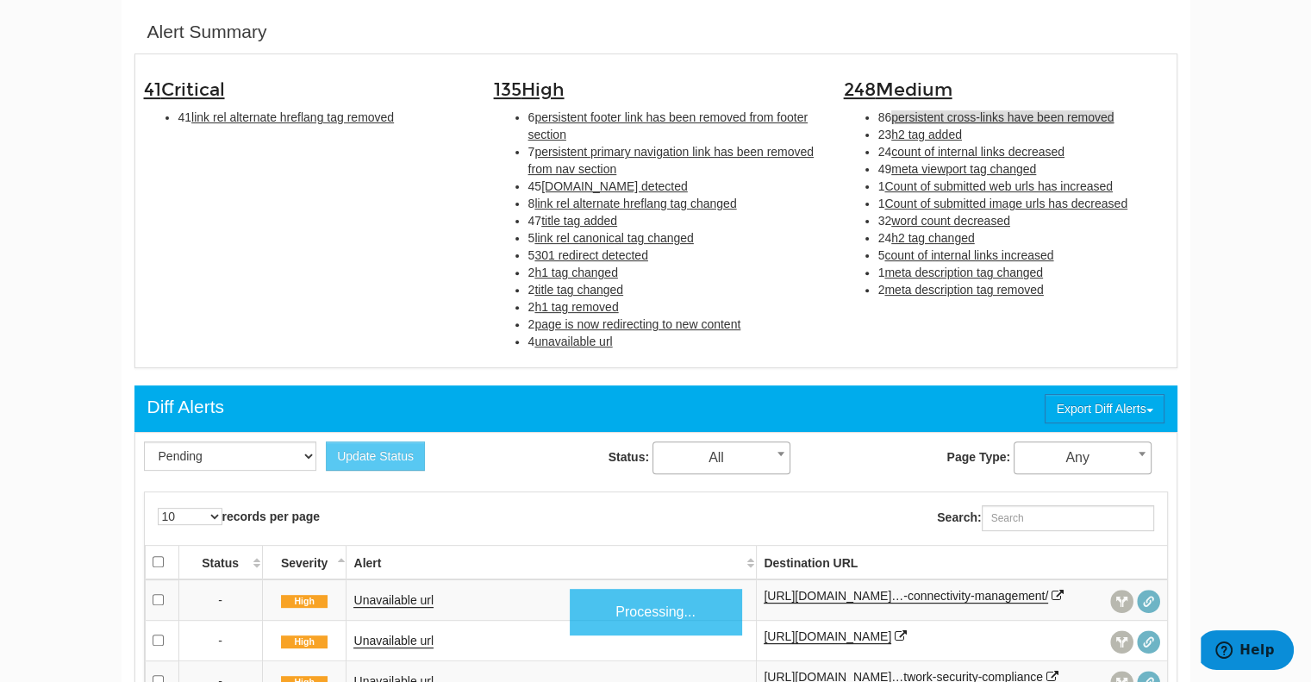
scroll to position [558, 0]
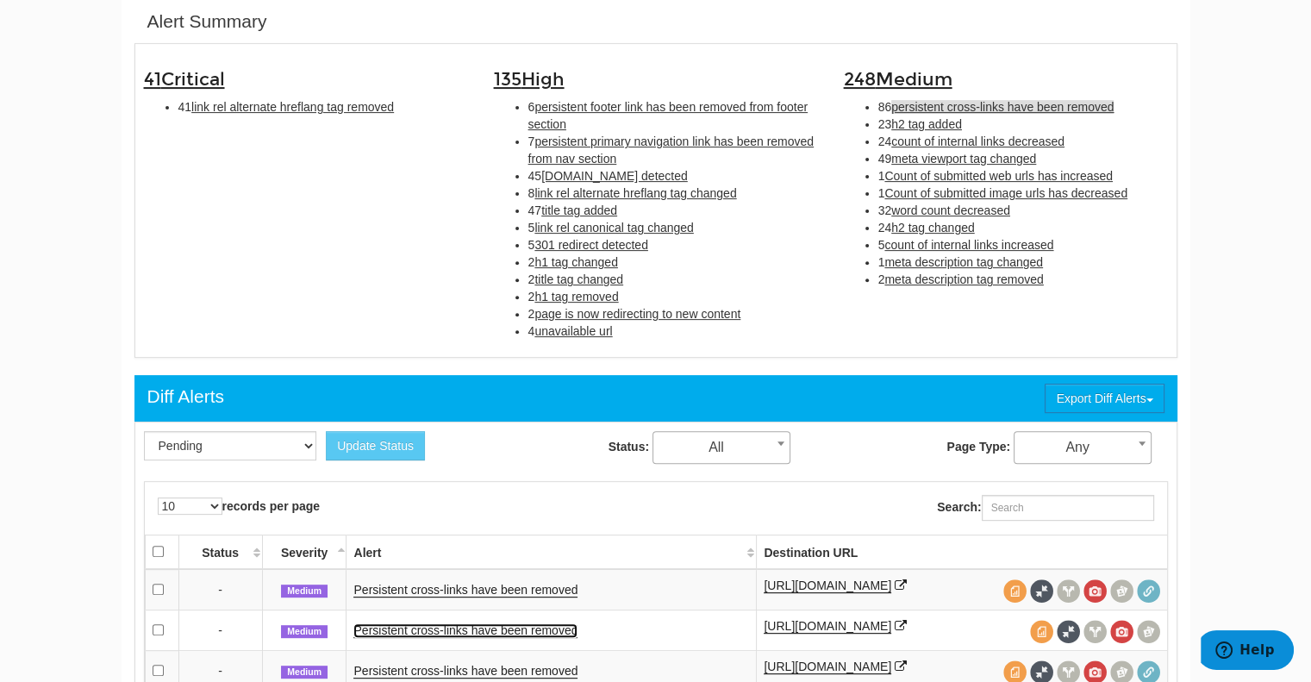
click at [493, 630] on link "Persistent cross-links have been removed" at bounding box center [465, 630] width 224 height 15
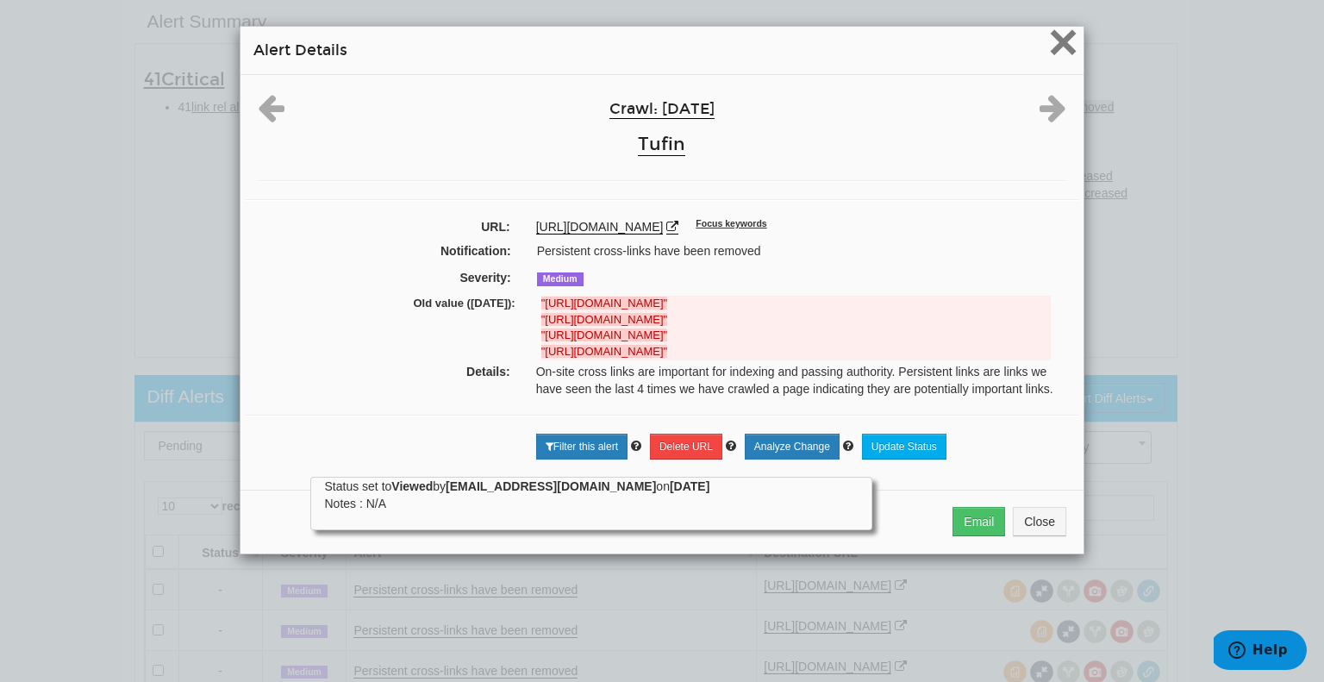
click at [1059, 43] on span "×" at bounding box center [1063, 42] width 30 height 58
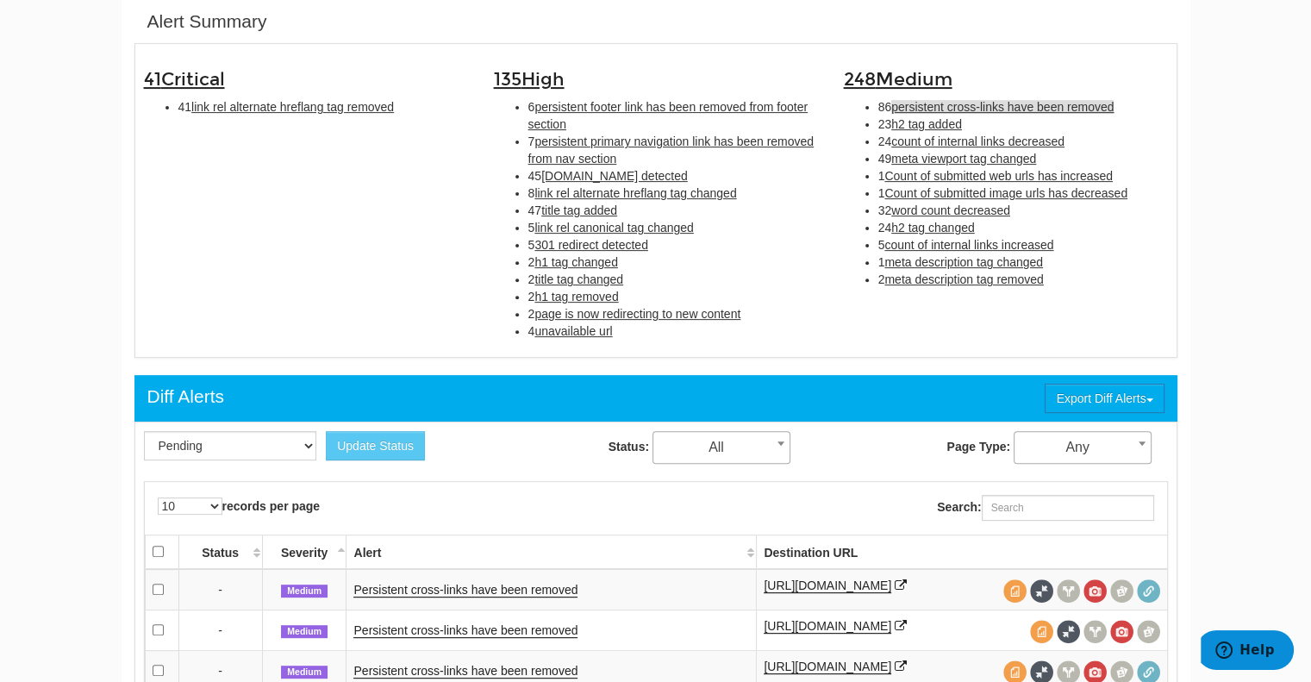
click at [930, 209] on span "word count decreased" at bounding box center [950, 210] width 119 height 14
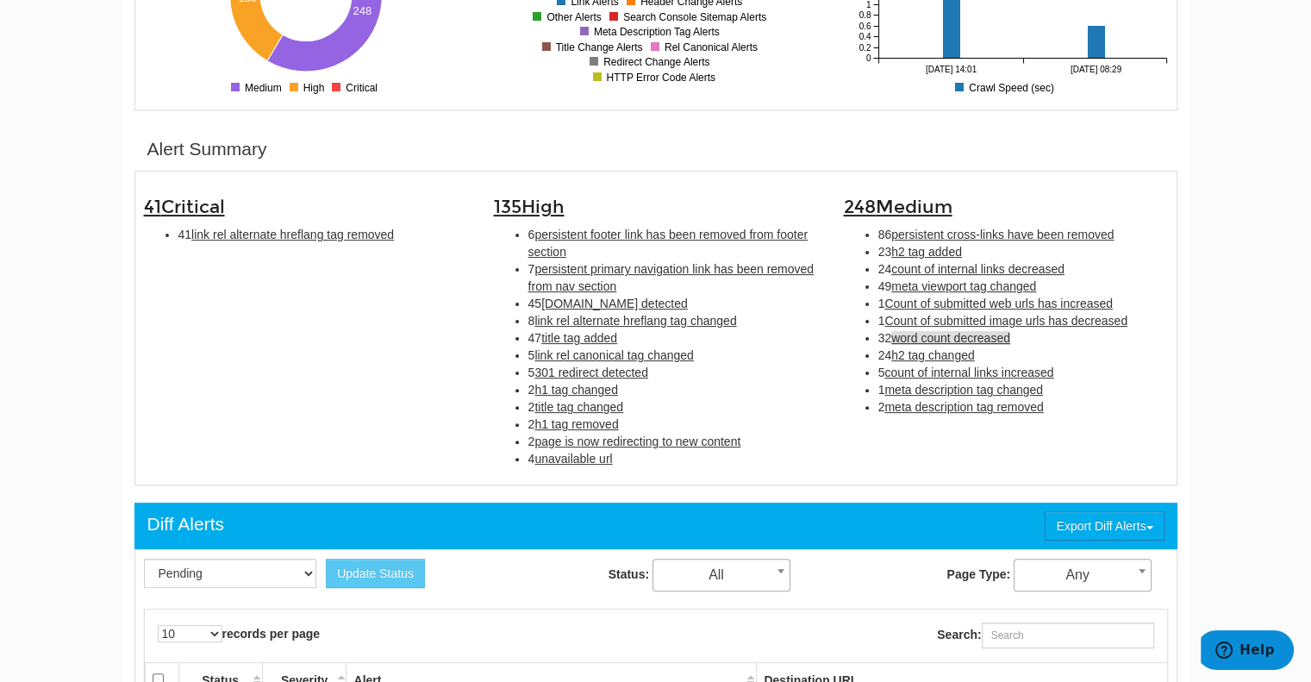
scroll to position [430, 0]
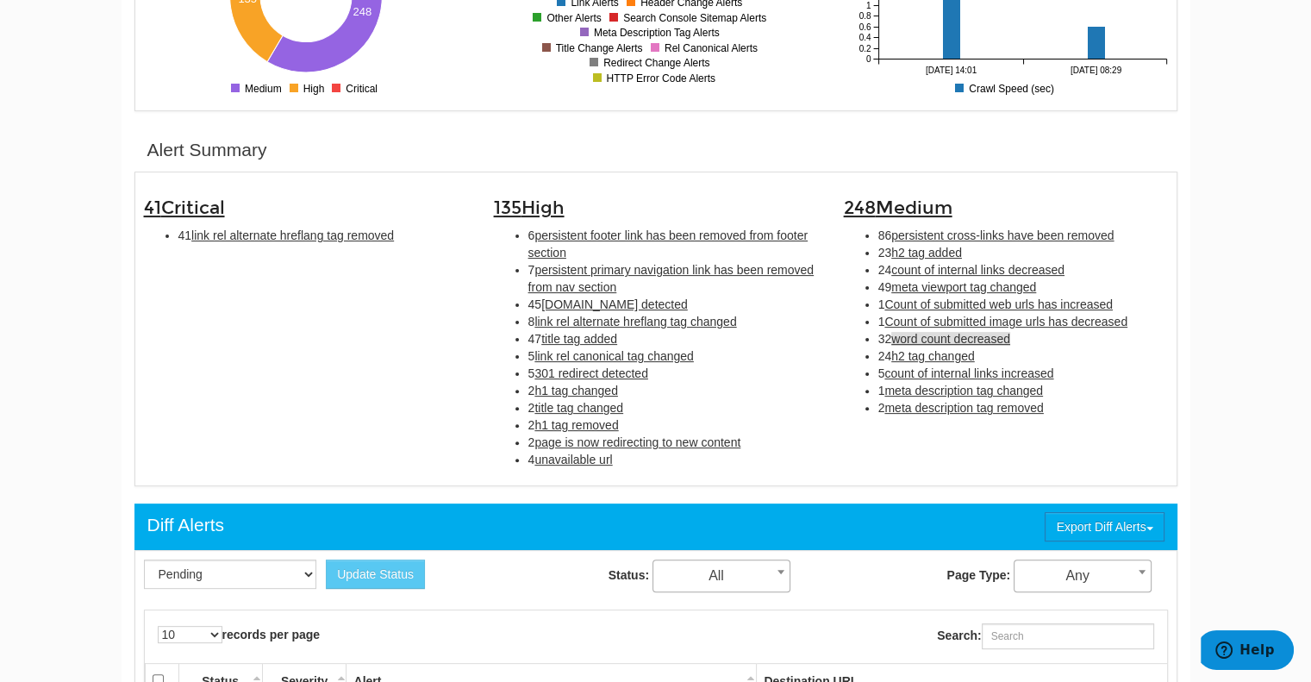
click at [951, 289] on span "meta viewport tag changed" at bounding box center [963, 287] width 145 height 14
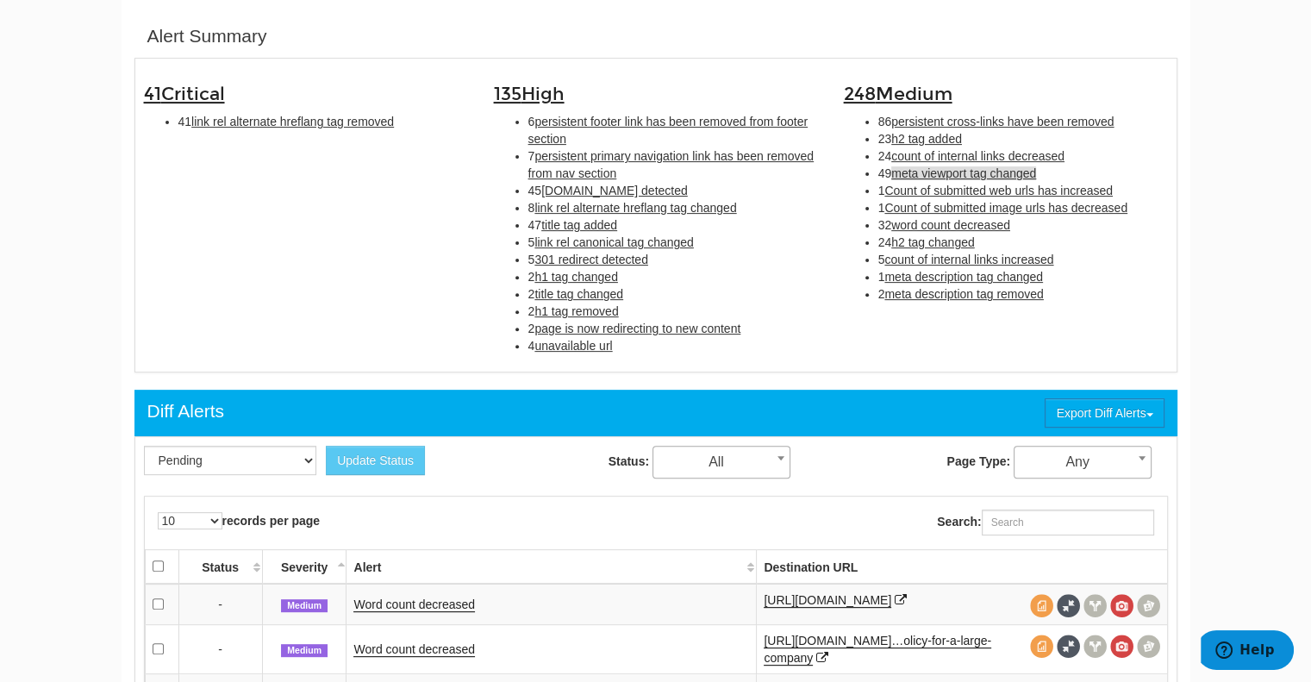
scroll to position [558, 0]
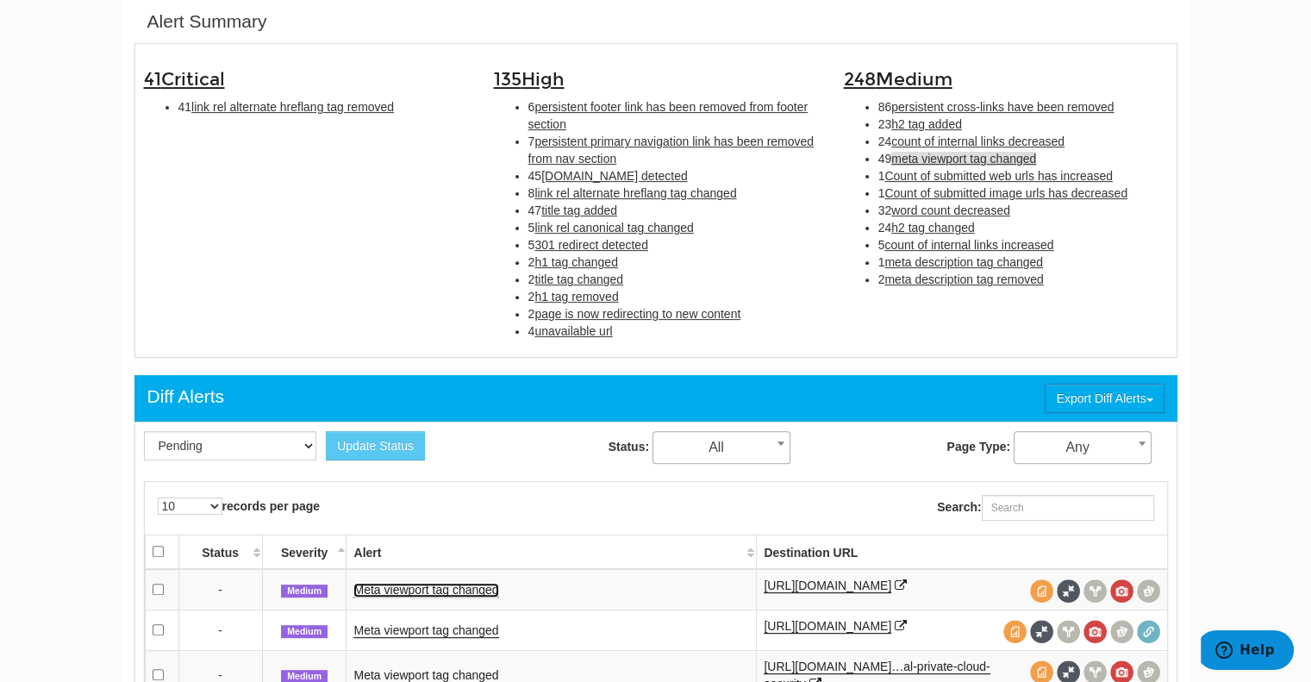
click at [417, 589] on link "Meta viewport tag changed" at bounding box center [425, 590] width 145 height 15
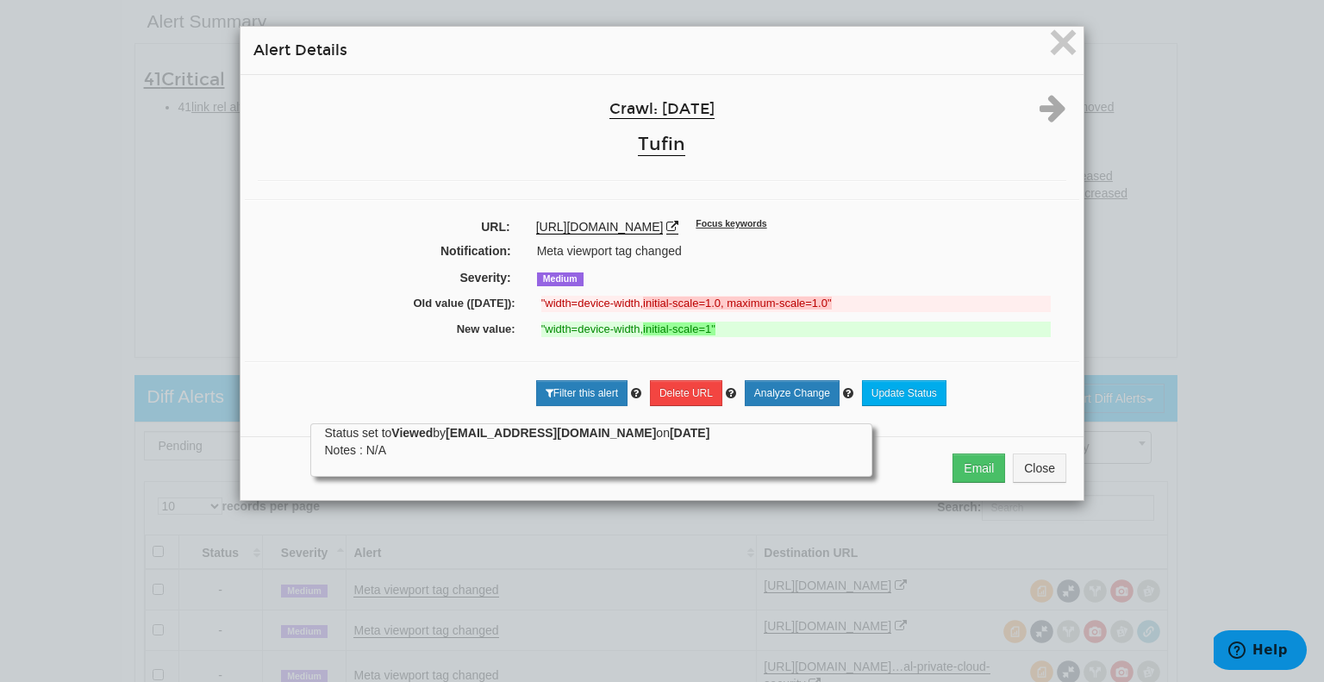
click at [1073, 37] on div "× Alert Details" at bounding box center [661, 51] width 843 height 48
click at [1062, 37] on span "×" at bounding box center [1063, 42] width 30 height 58
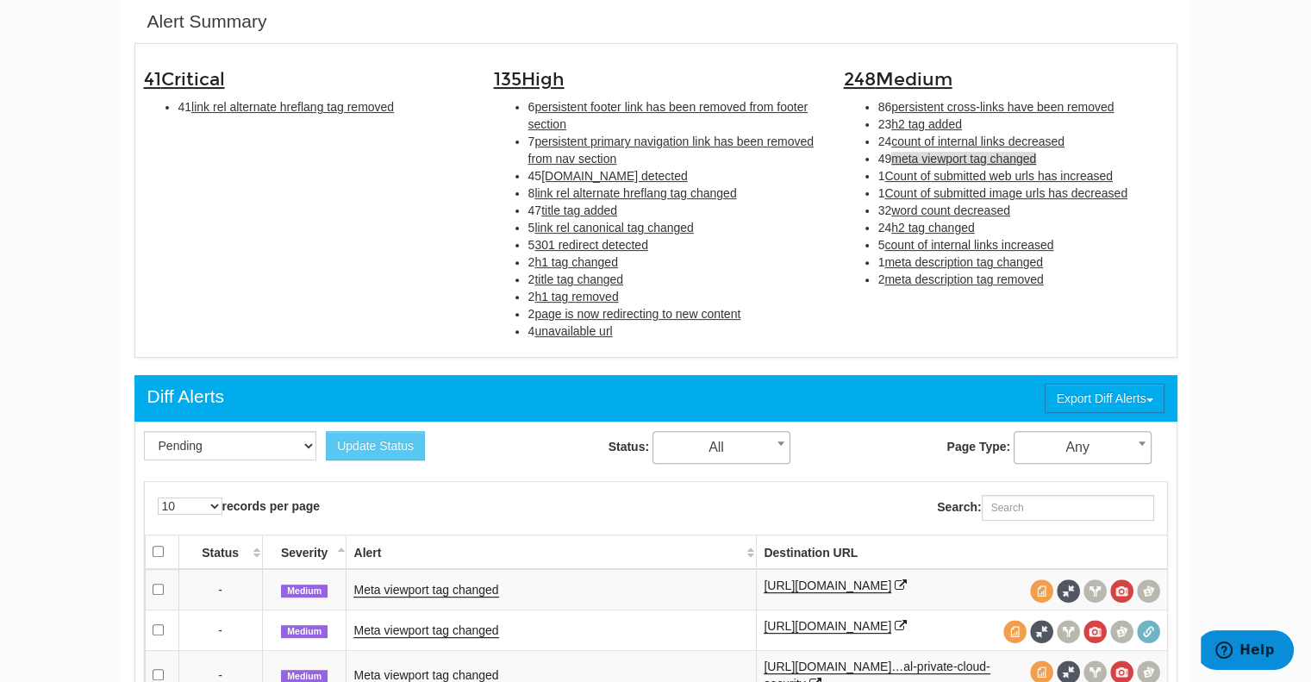
click at [939, 178] on span "Count of submitted web urls has increased" at bounding box center [998, 176] width 228 height 14
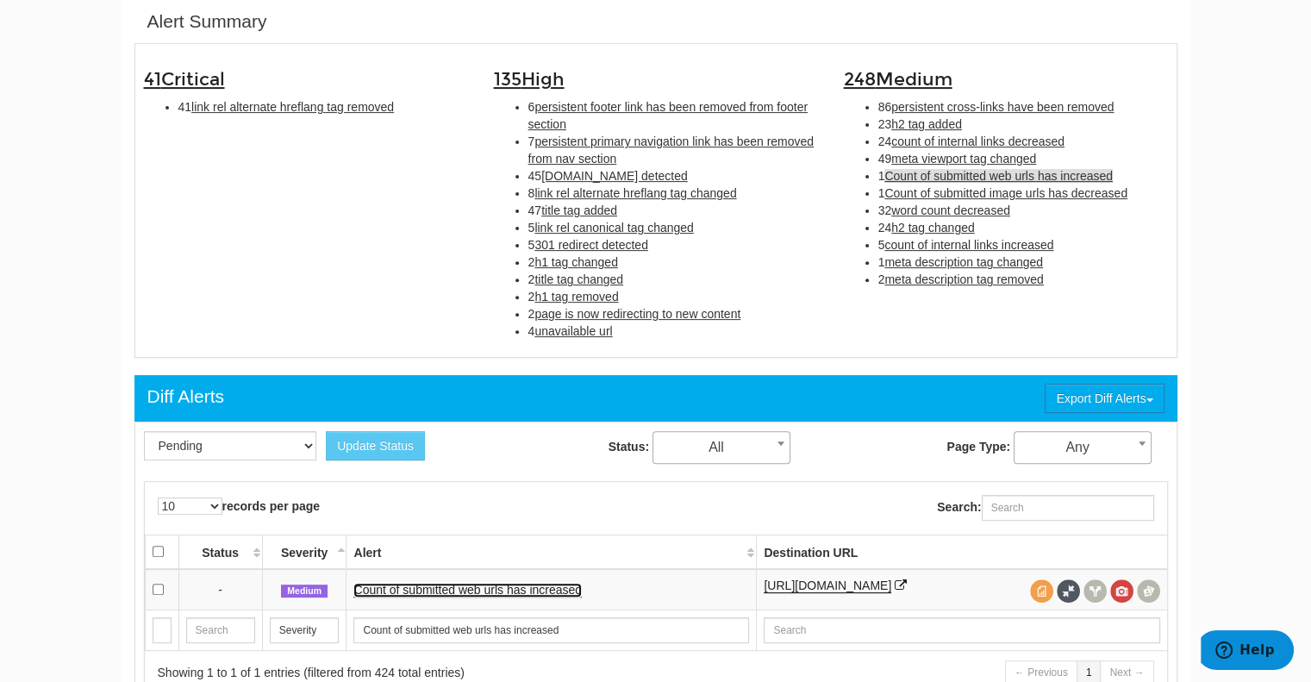
click at [492, 588] on link "Count of submitted web urls has increased" at bounding box center [467, 590] width 228 height 15
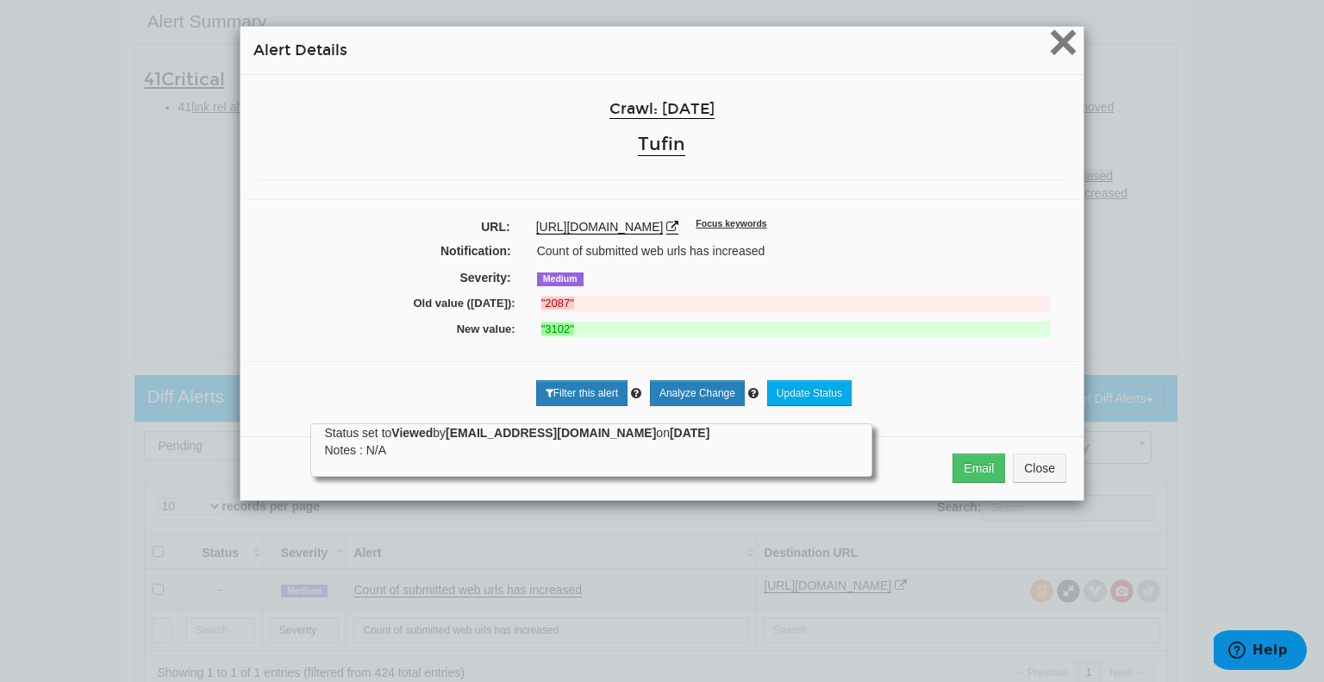
click at [1058, 37] on span "×" at bounding box center [1063, 42] width 30 height 58
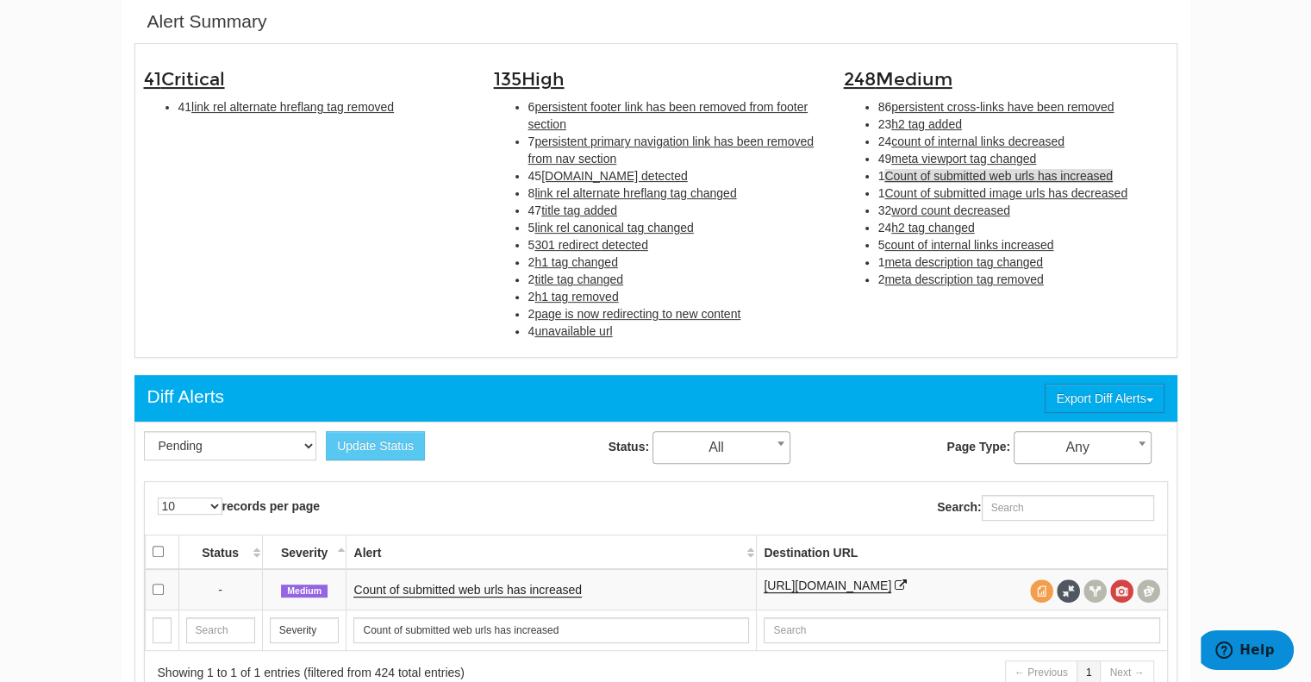
click at [912, 122] on span "h2 tag added" at bounding box center [926, 124] width 71 height 14
type input "h2 tag added"
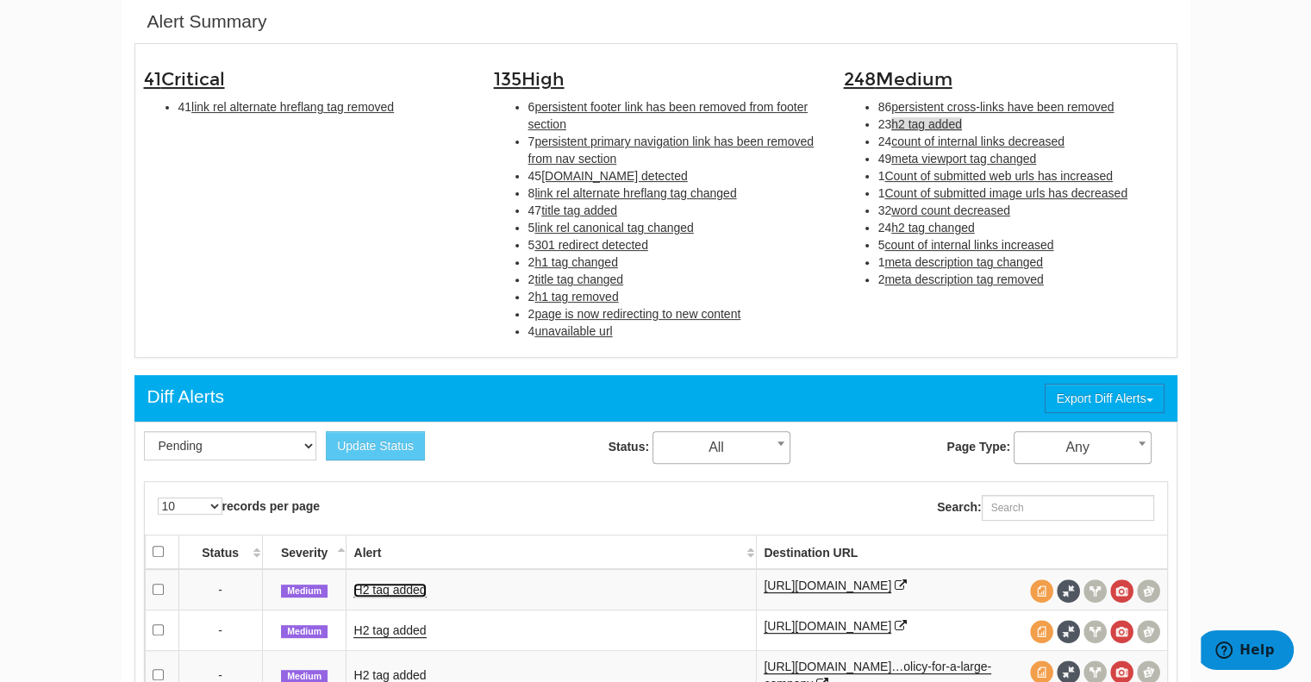
click at [383, 593] on link "H2 tag added" at bounding box center [389, 590] width 72 height 15
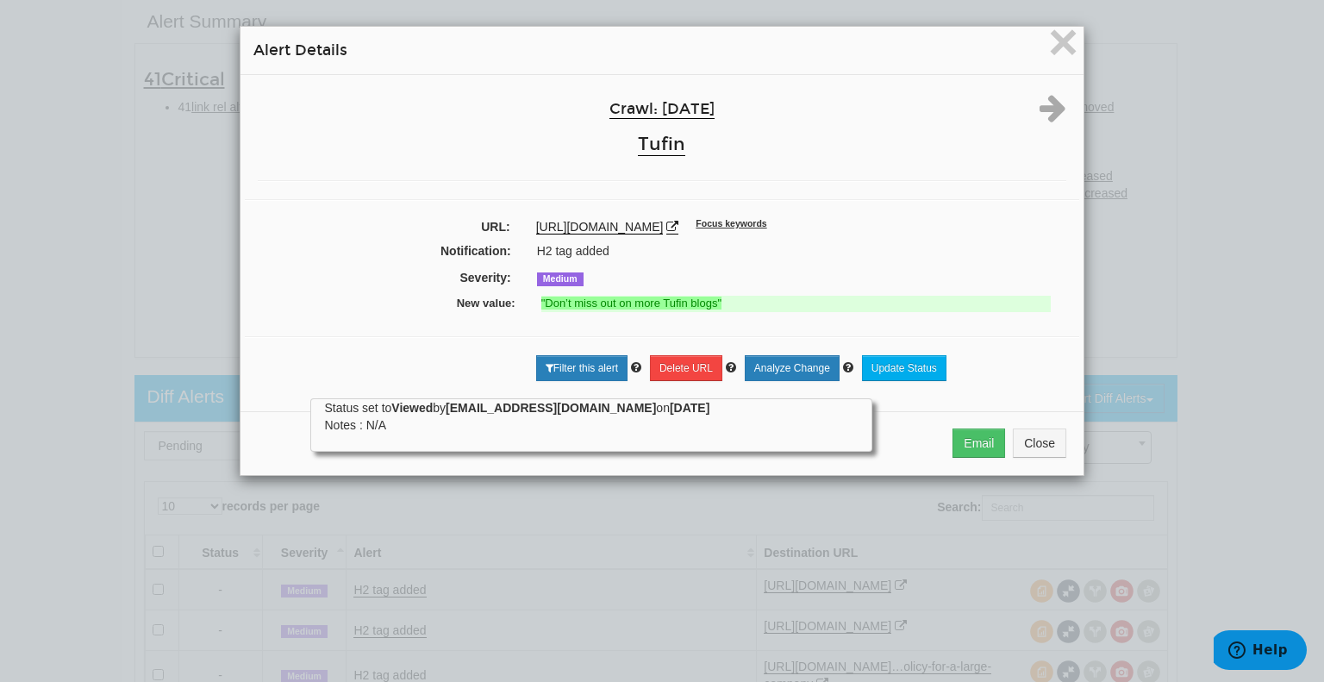
click at [1079, 34] on div "× Alert Details Crawl: [DATE] Tufin URL: [URL][DOMAIN_NAME] Focus keywords Noti…" at bounding box center [662, 251] width 862 height 502
click at [1055, 39] on span "×" at bounding box center [1063, 42] width 30 height 58
